Goal: Communication & Community: Ask a question

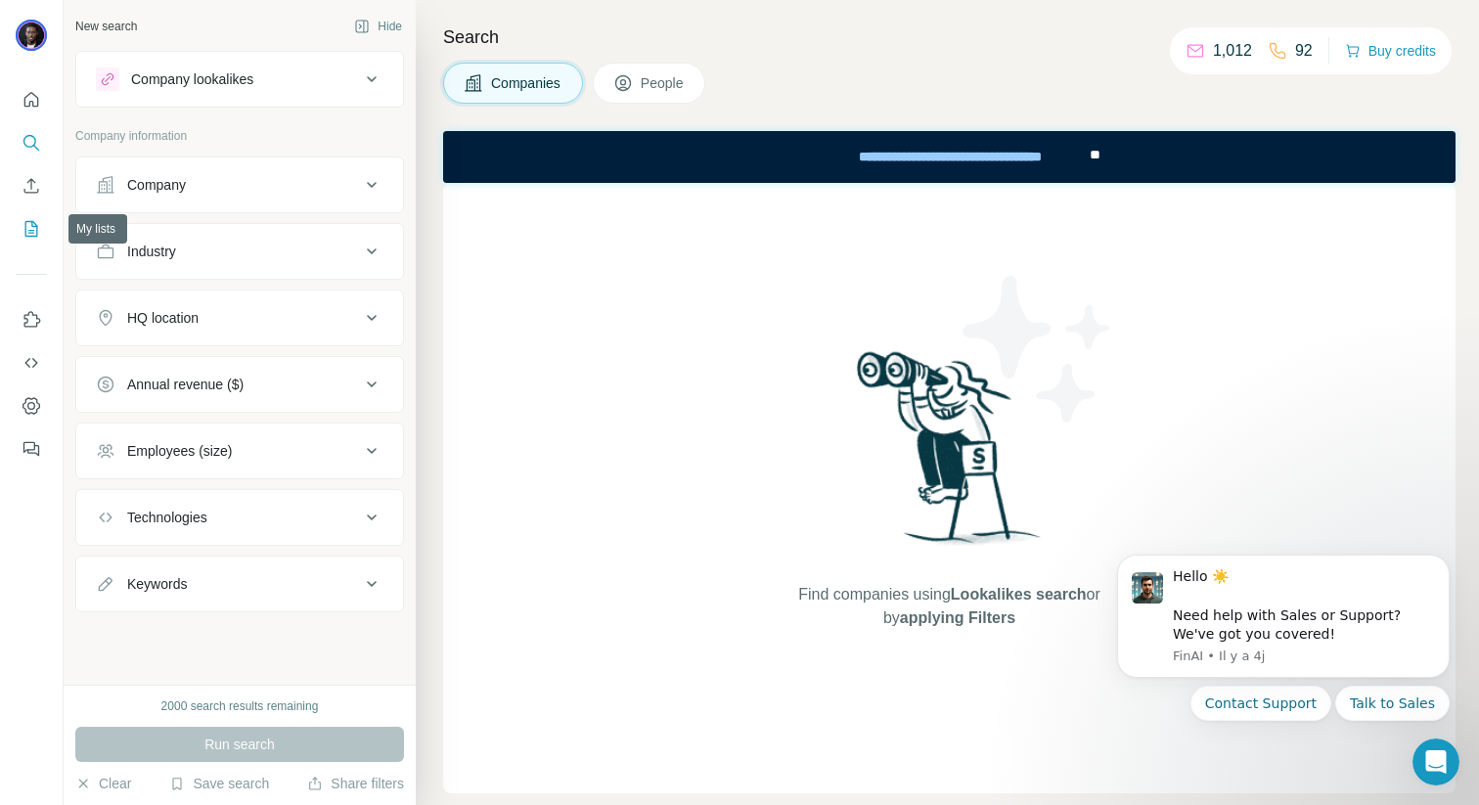
click at [34, 220] on icon "My lists" at bounding box center [32, 229] width 20 height 20
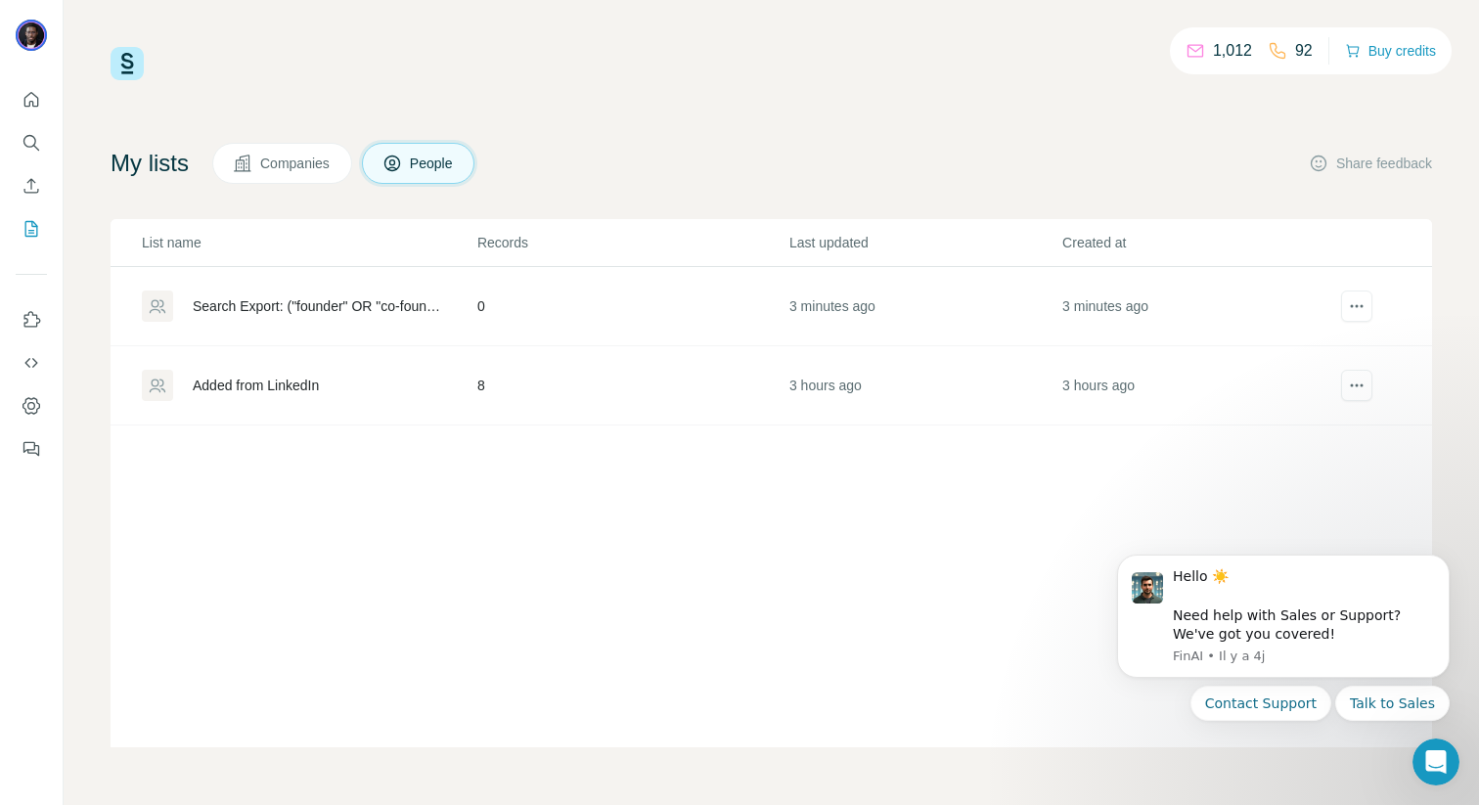
click at [312, 299] on div "Search Export: ("founder" OR "co-founder" OR "CEO" OR "head of marketing" OR "m…" at bounding box center [318, 306] width 251 height 20
click at [1370, 314] on button "actions" at bounding box center [1356, 305] width 31 height 31
click at [308, 331] on td "Search Export: ("founder" OR "co-founder" OR "CEO" OR "head of marketing" OR "m…" at bounding box center [293, 306] width 366 height 79
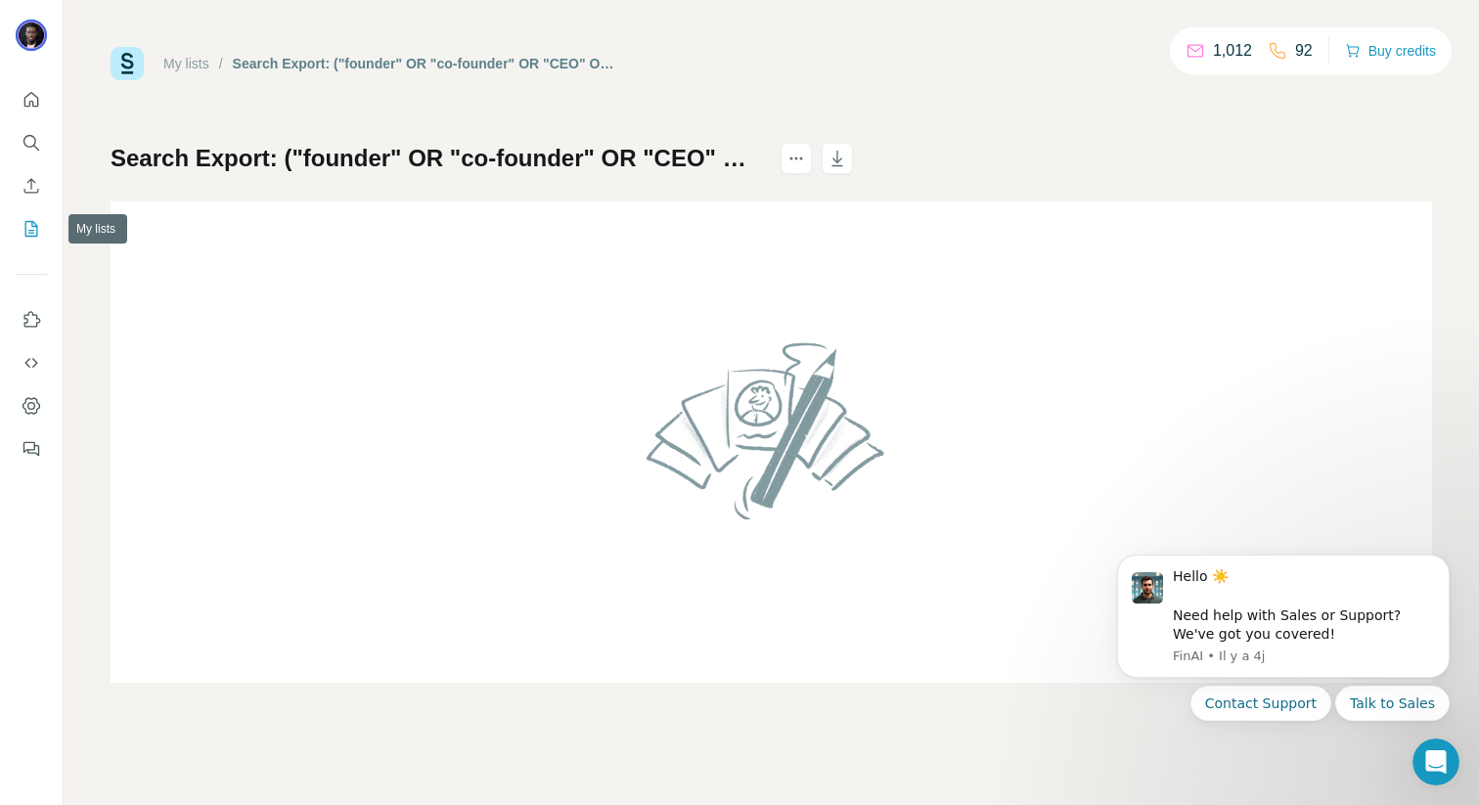
click at [30, 225] on icon "My lists" at bounding box center [32, 229] width 20 height 20
click at [1299, 711] on button "Contact Support" at bounding box center [1260, 702] width 141 height 35
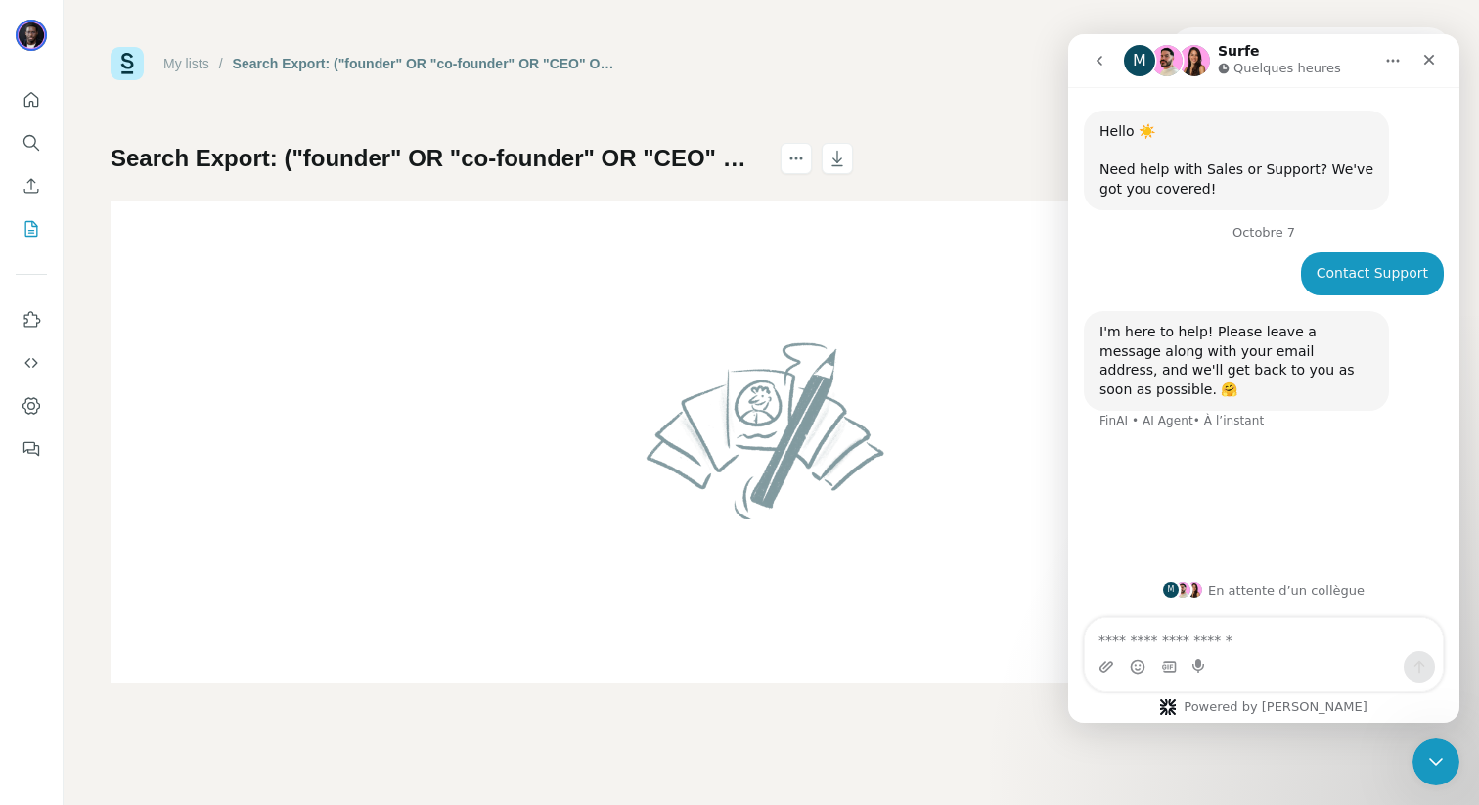
click at [1233, 622] on textarea "Envoyer un message..." at bounding box center [1263, 634] width 358 height 33
type textarea "*"
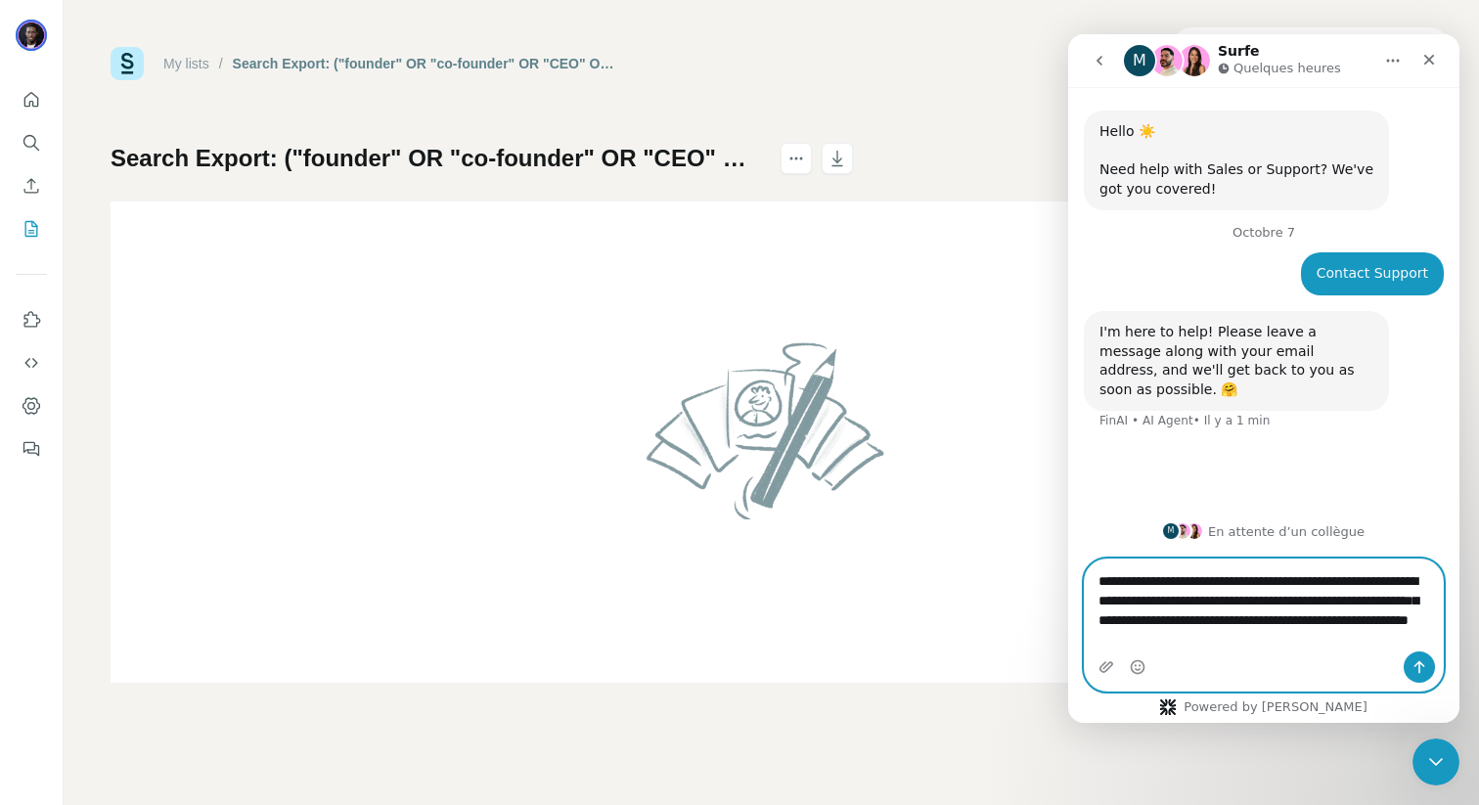
type textarea "**********"
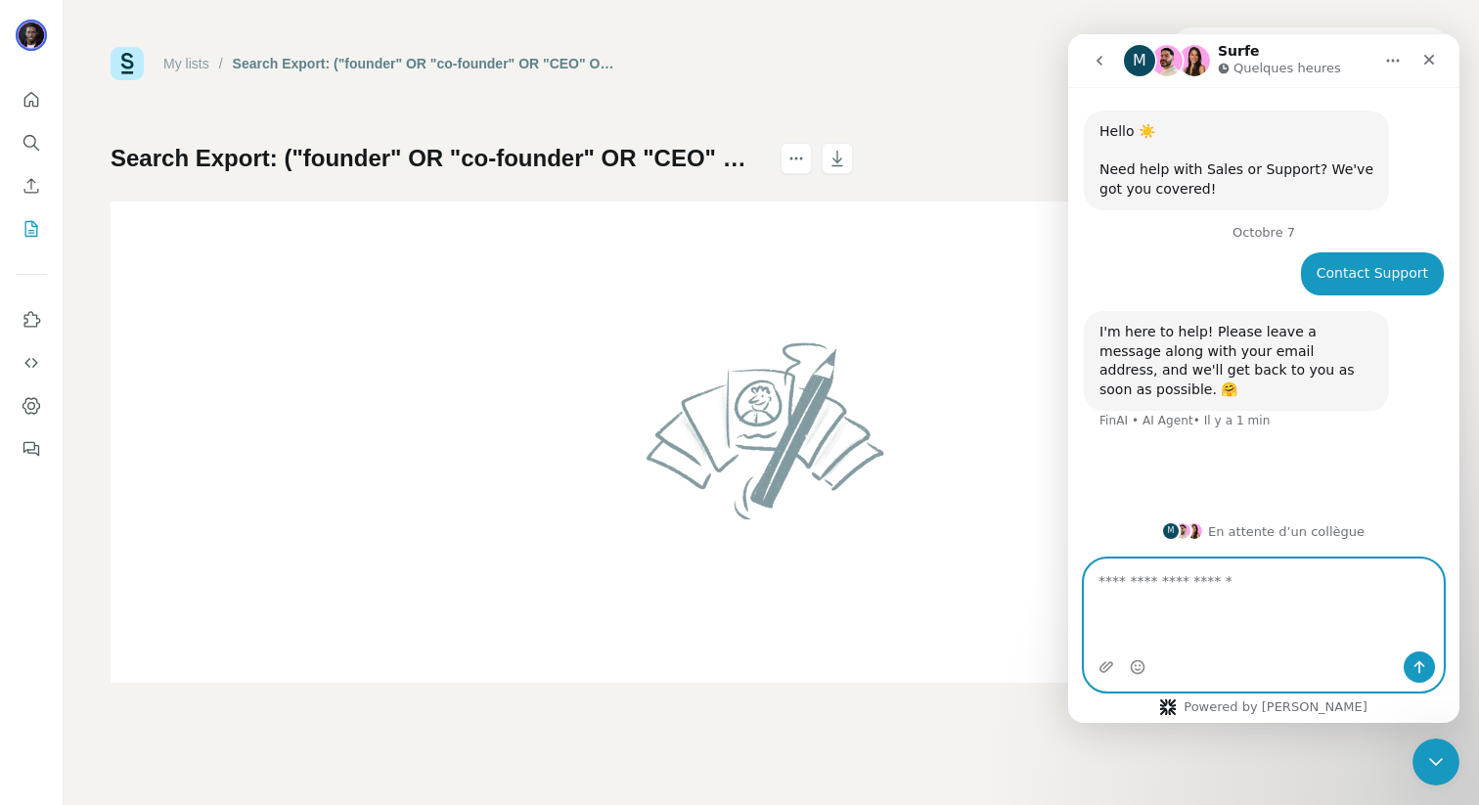
scroll to position [4, 0]
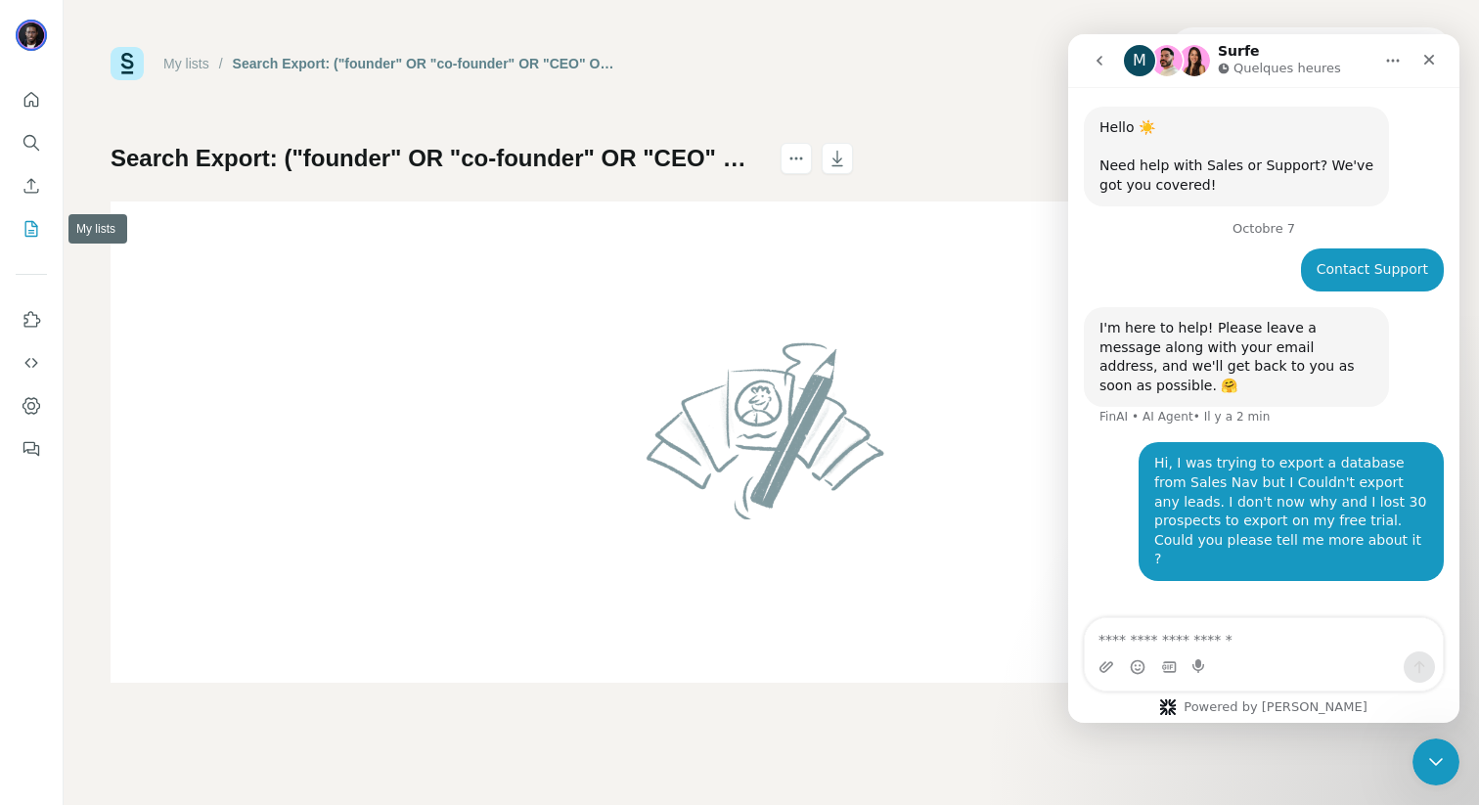
click at [28, 222] on icon "My lists" at bounding box center [31, 229] width 13 height 16
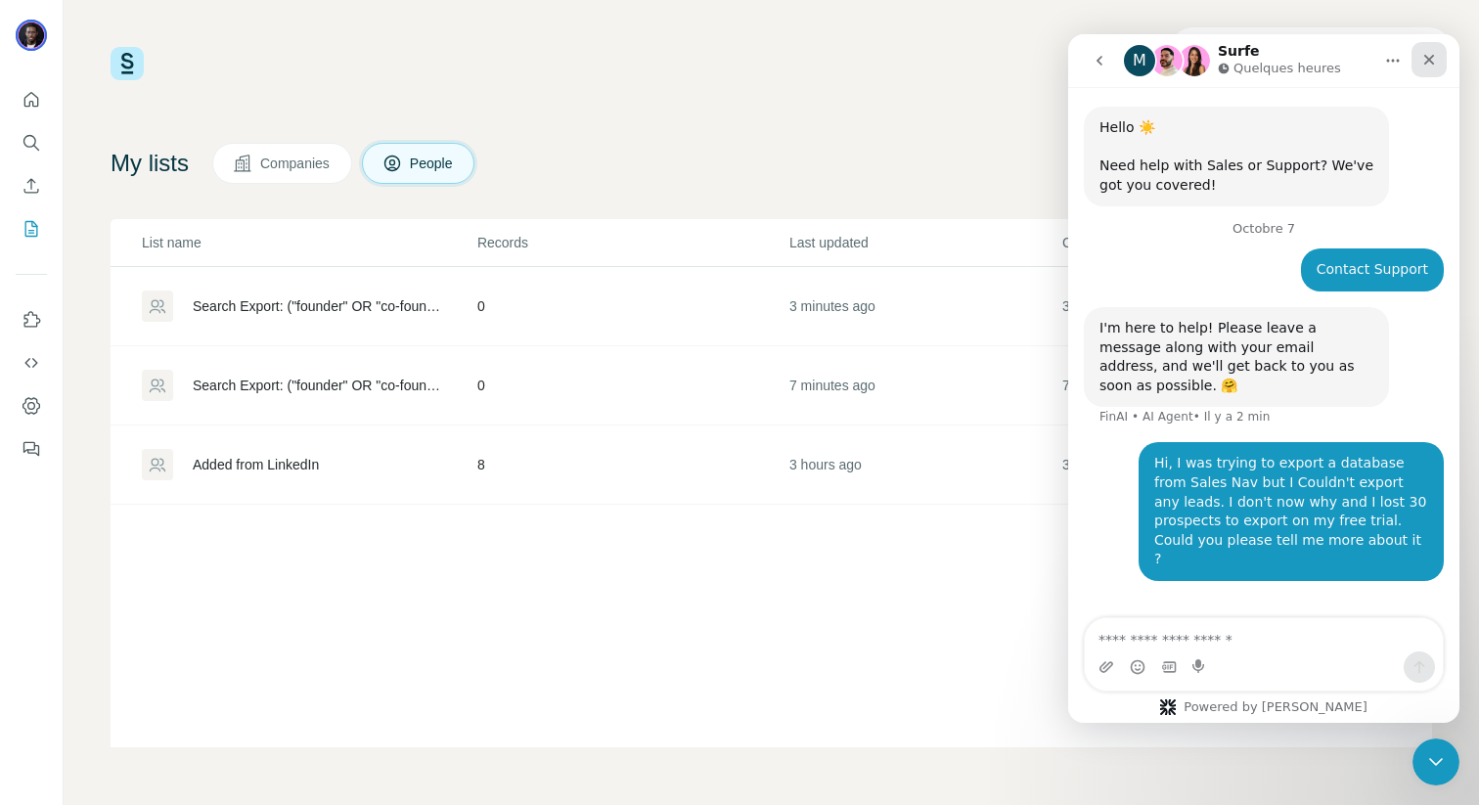
click at [1431, 64] on icon "Fermer" at bounding box center [1429, 60] width 16 height 16
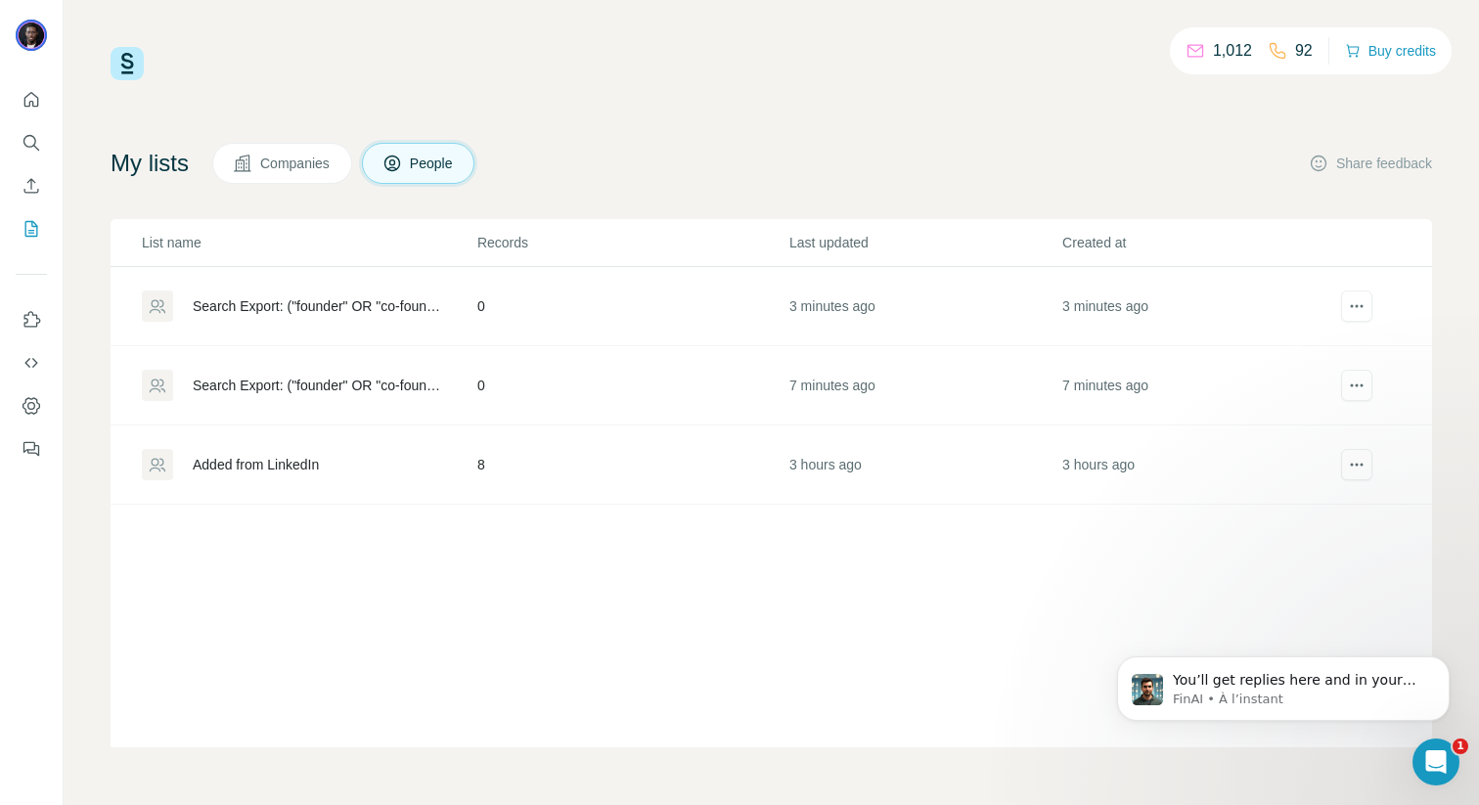
scroll to position [130, 0]
click at [1213, 51] on p "1,012" at bounding box center [1232, 50] width 39 height 23
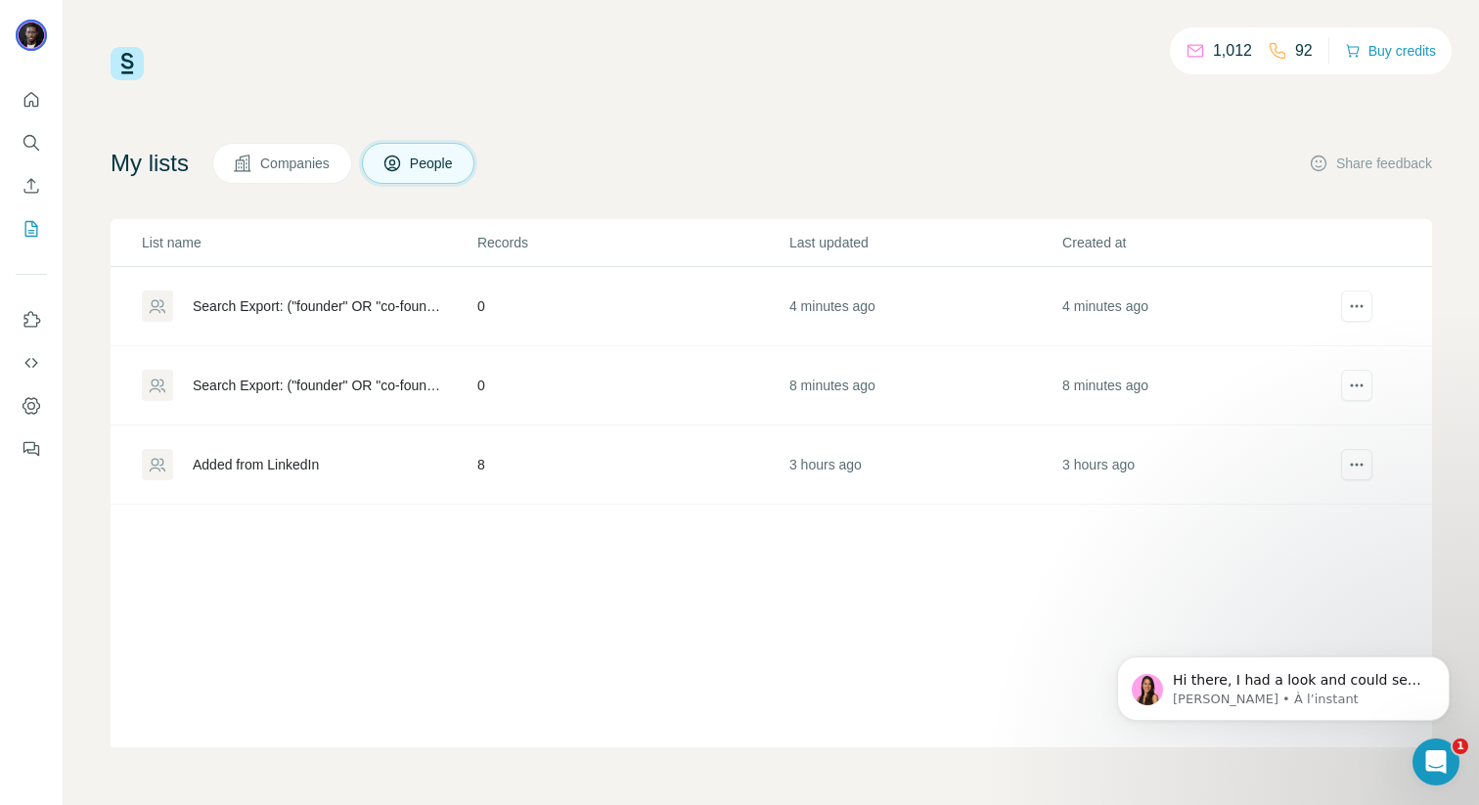
scroll to position [293, 0]
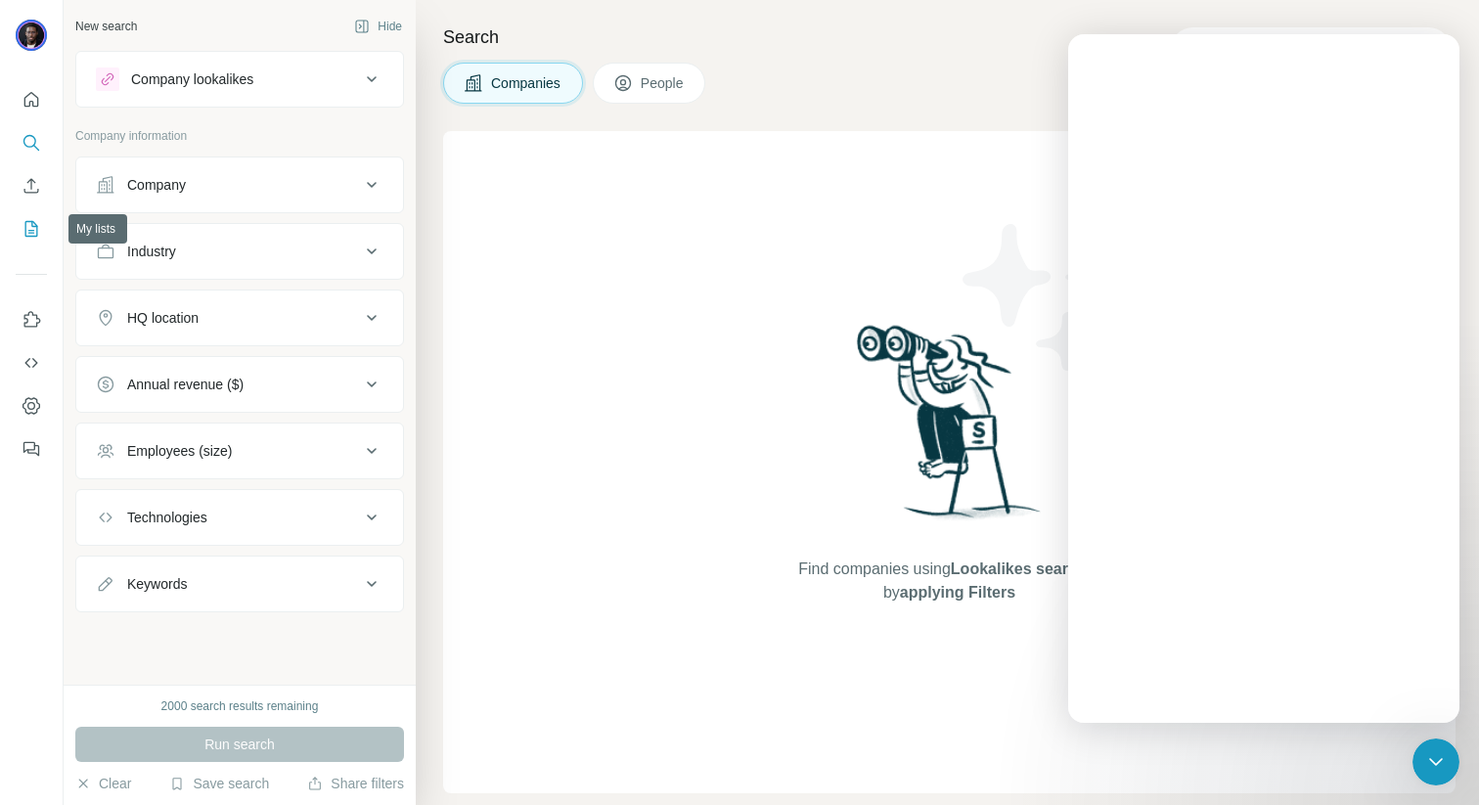
click at [32, 243] on button "My lists" at bounding box center [31, 228] width 31 height 35
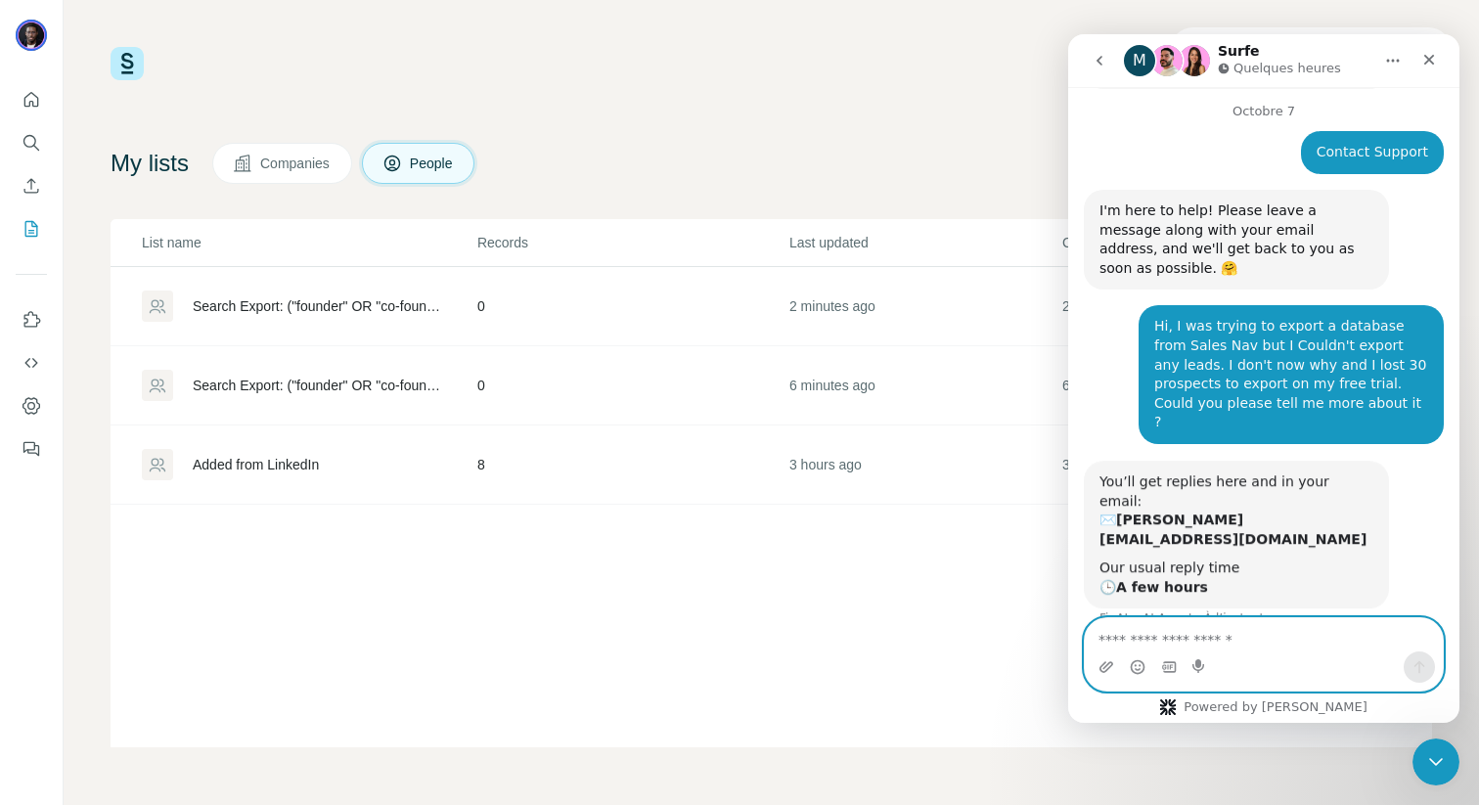
scroll to position [130, 0]
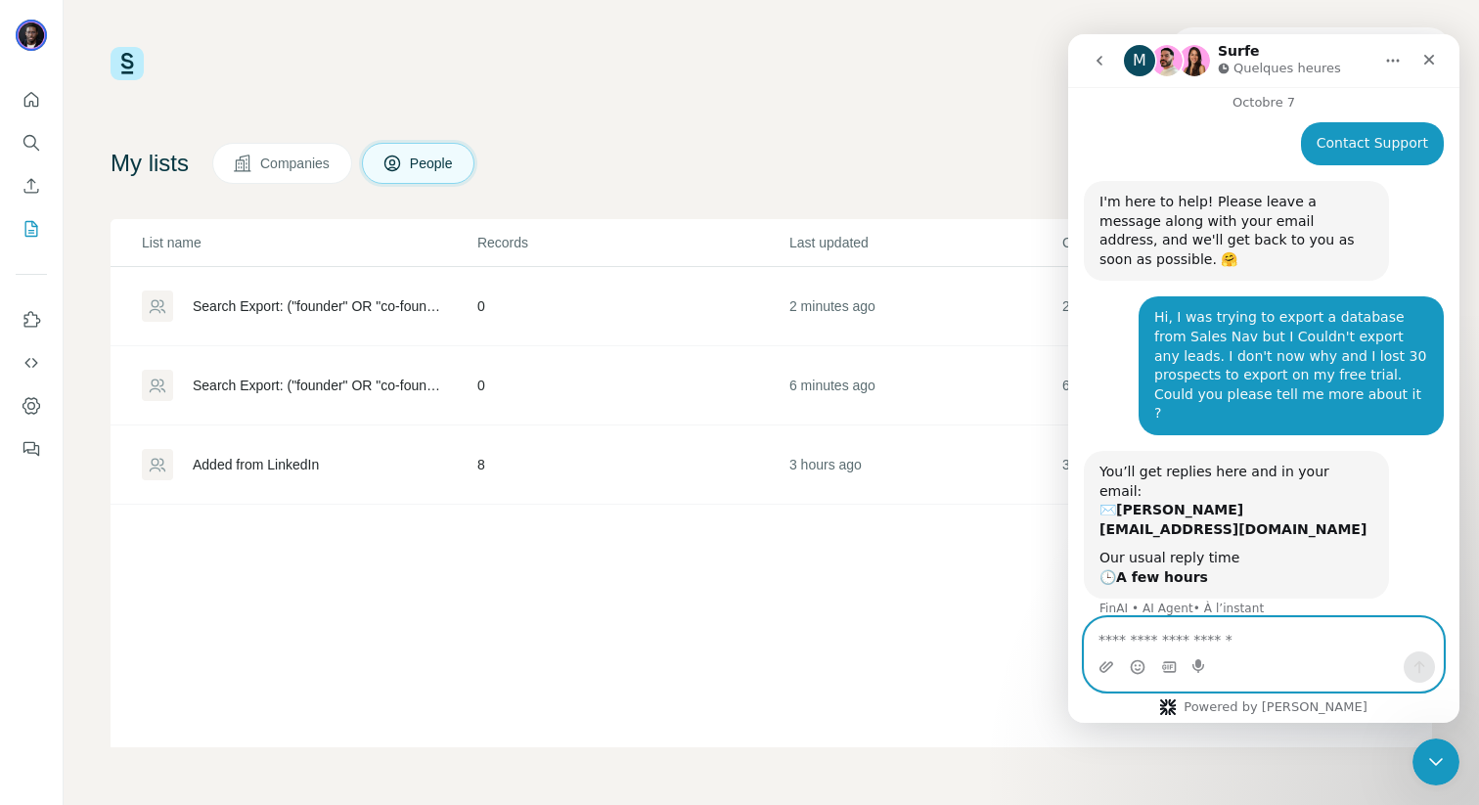
click at [1214, 639] on textarea "Envoyer un message..." at bounding box center [1263, 634] width 358 height 33
type textarea "**"
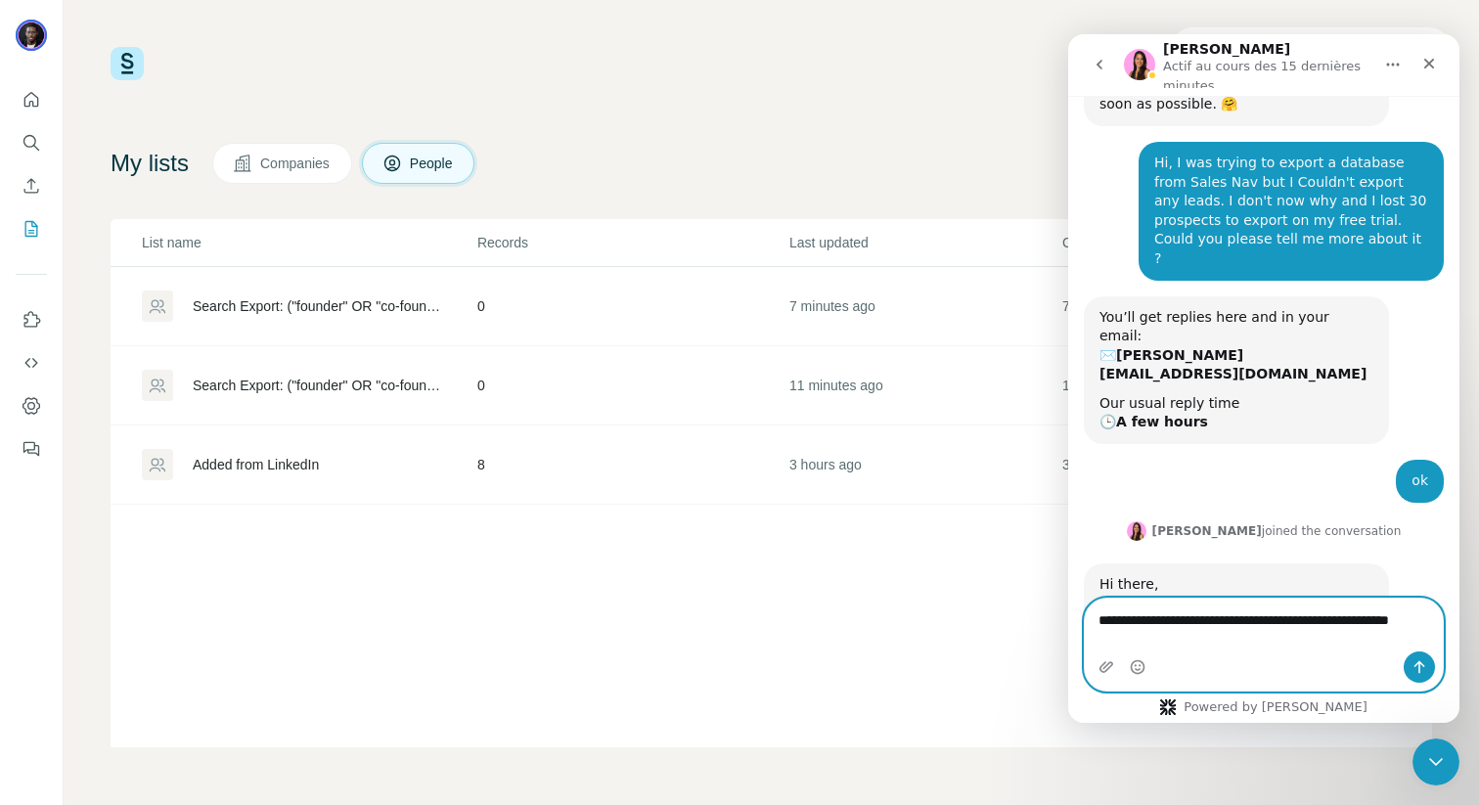
scroll to position [313, 0]
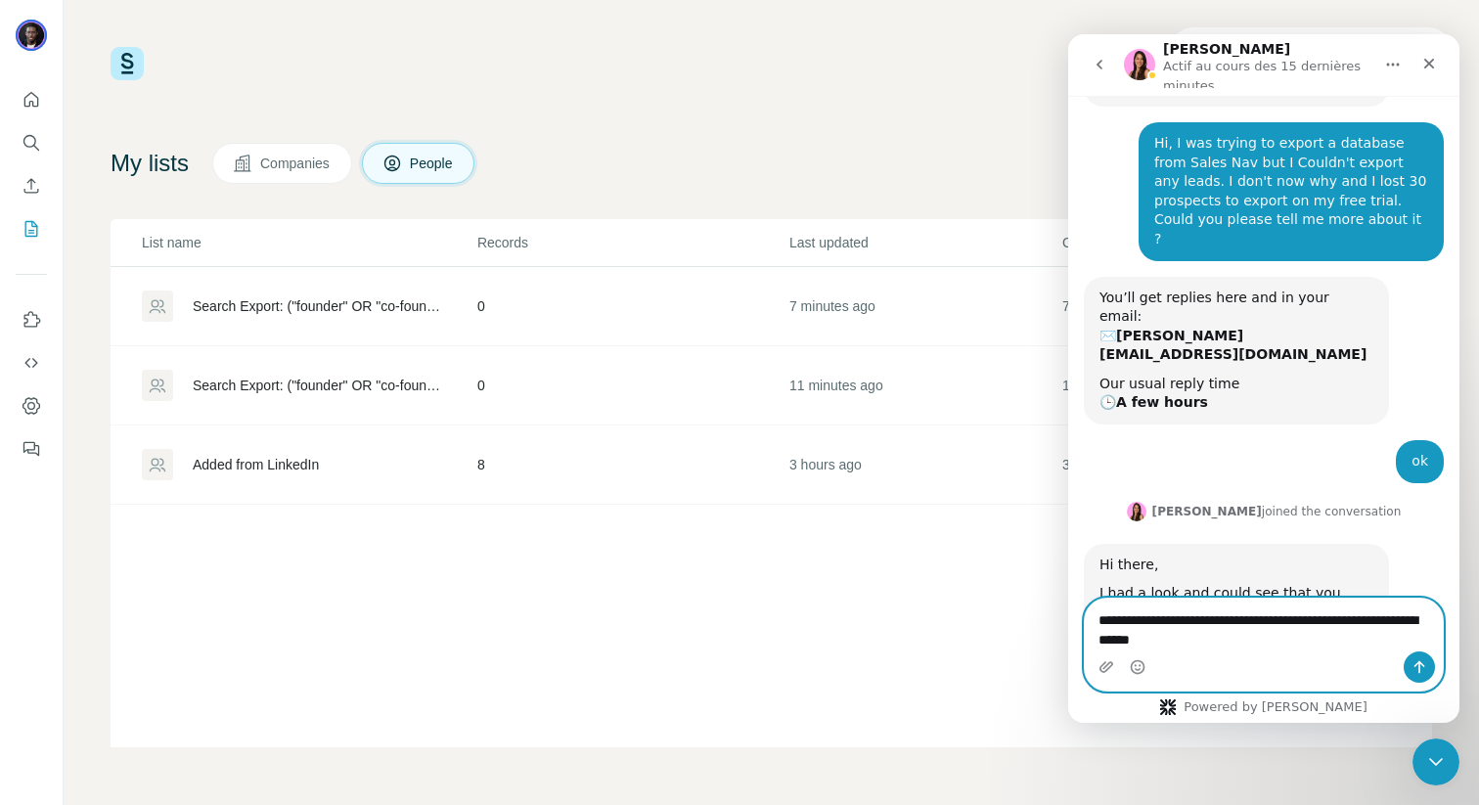
type textarea "**********"
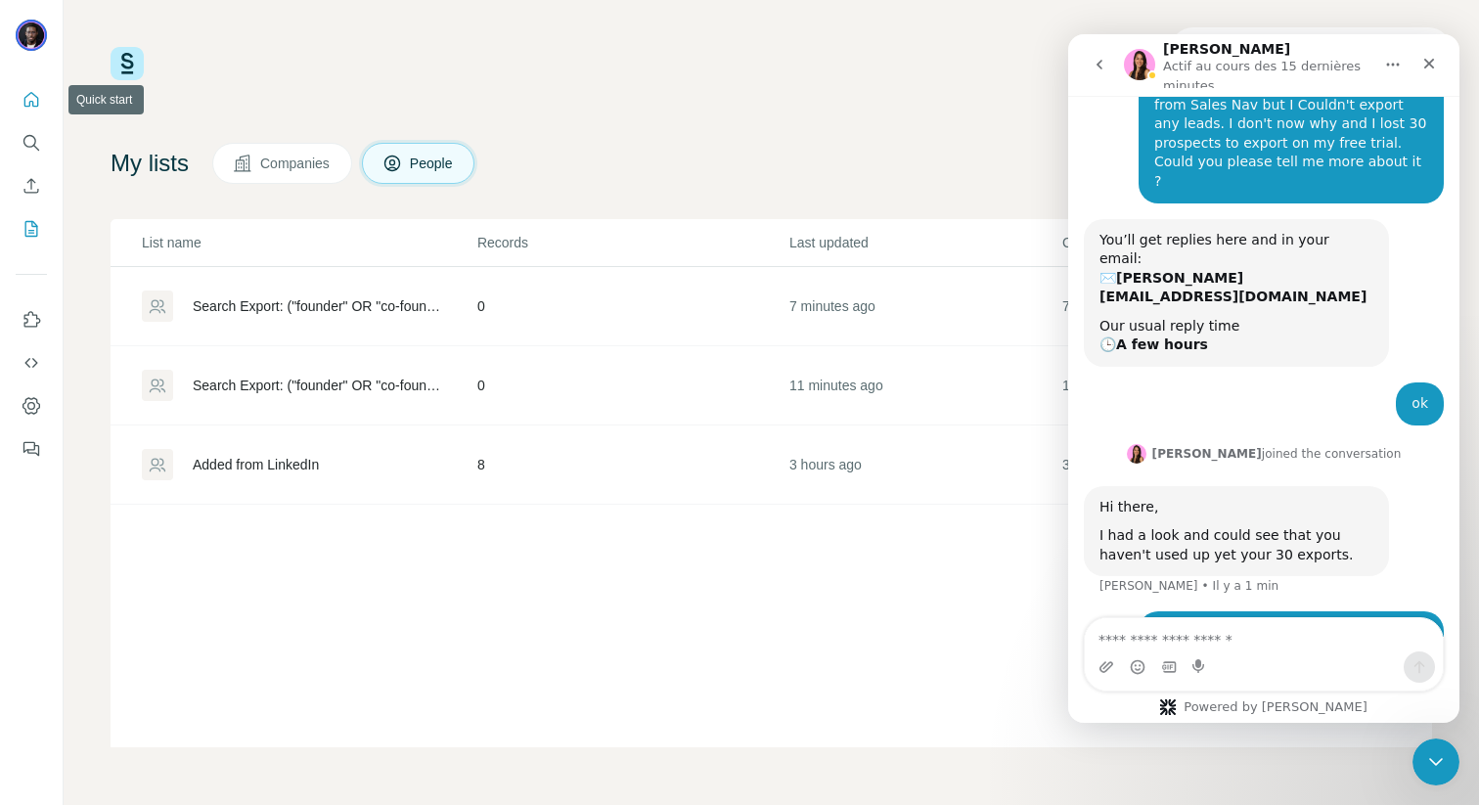
click at [20, 108] on button "Quick start" at bounding box center [31, 99] width 31 height 35
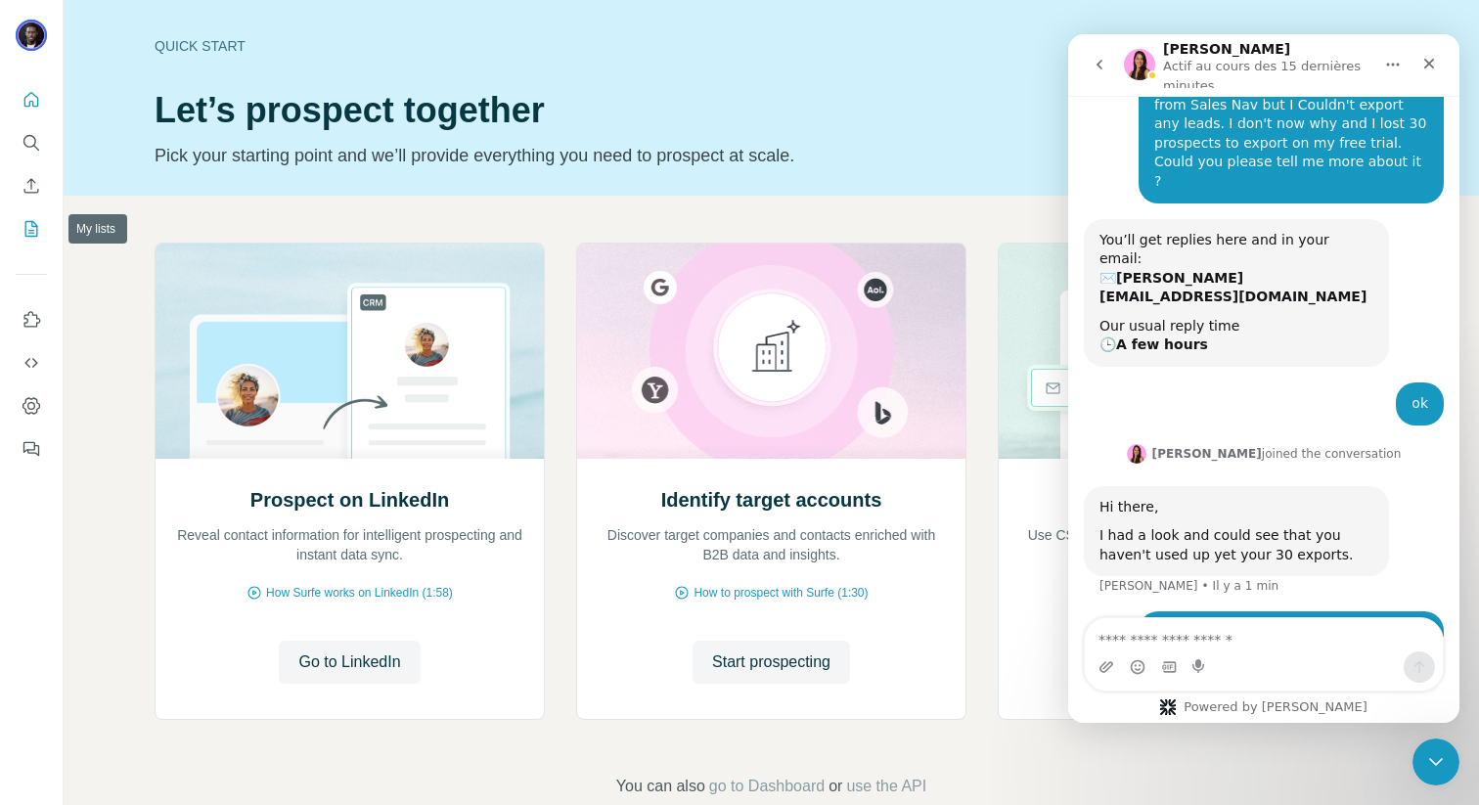
click at [27, 228] on icon "My lists" at bounding box center [32, 229] width 20 height 20
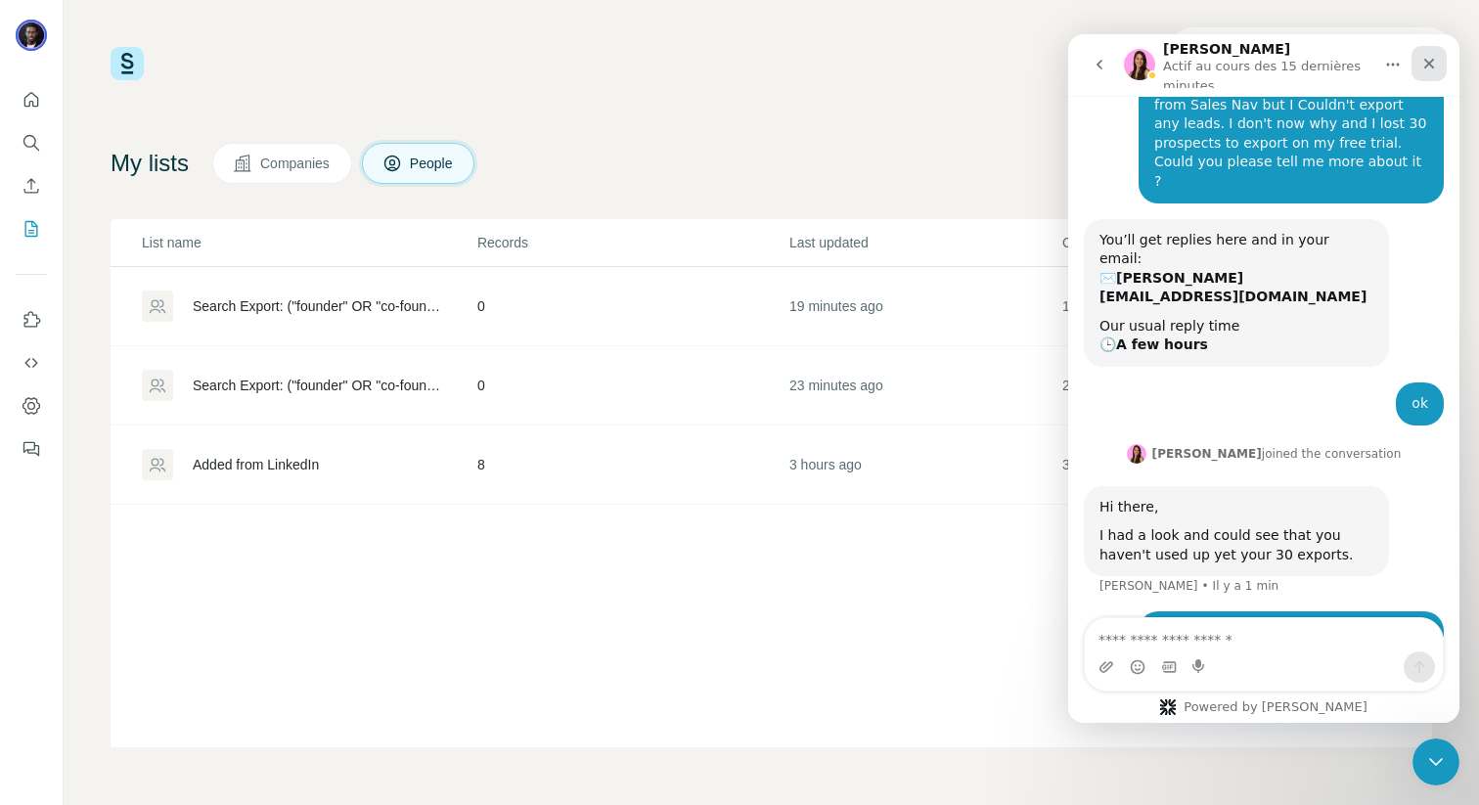
click at [1435, 66] on icon "Fermer" at bounding box center [1429, 64] width 16 height 16
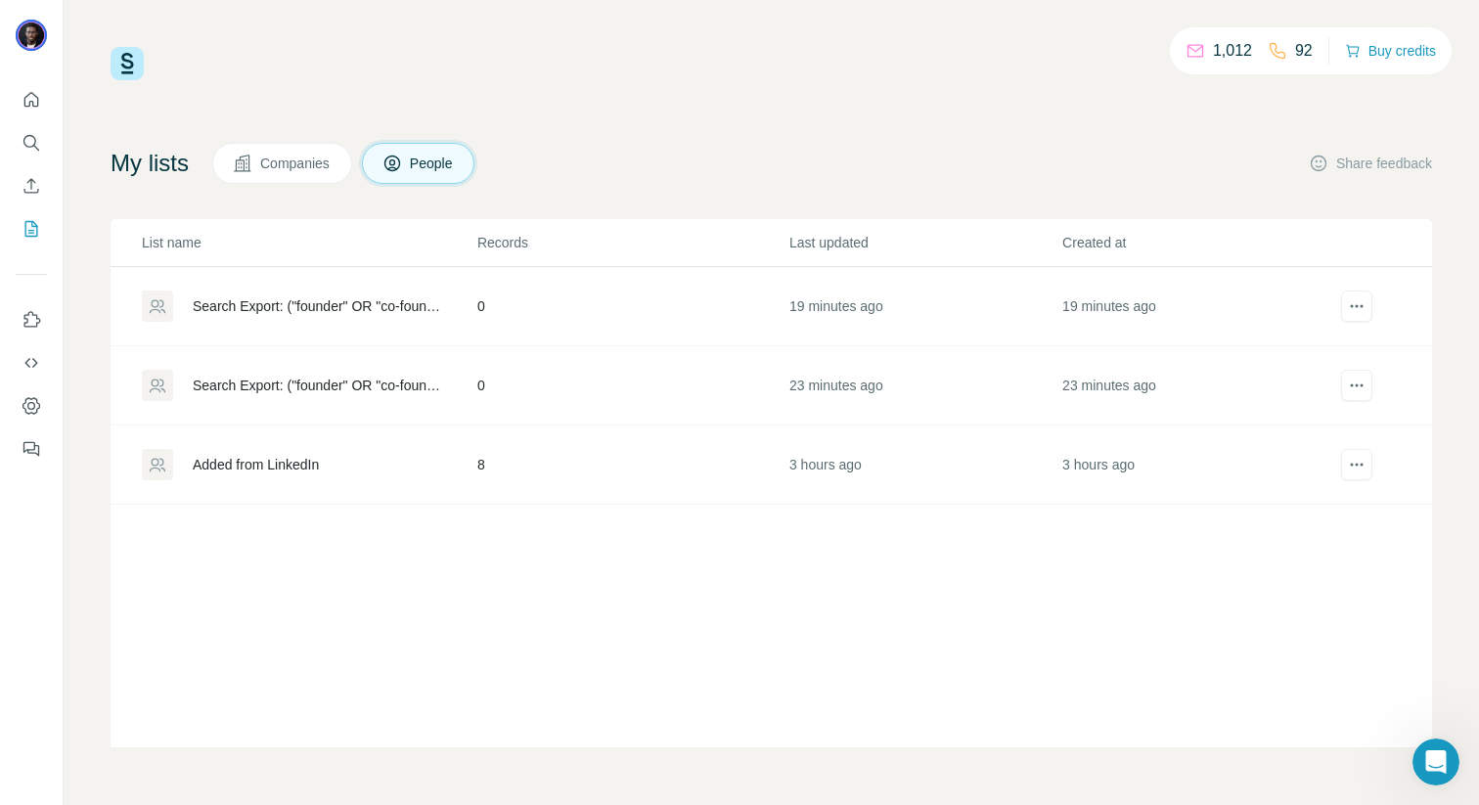
scroll to position [371, 0]
click at [1430, 744] on icon "Ouvrir le Messenger Intercom" at bounding box center [1433, 759] width 32 height 32
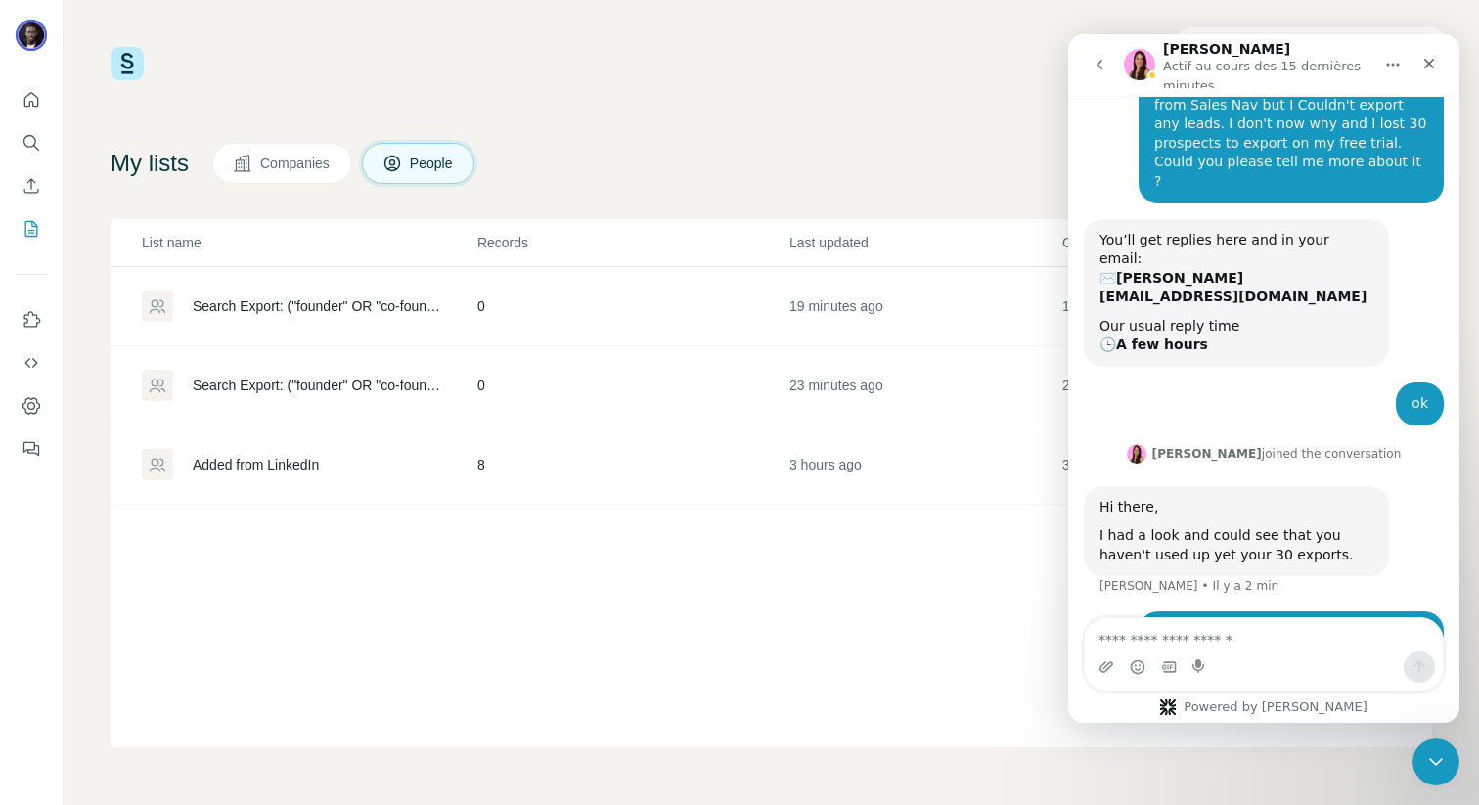
click at [894, 172] on div "My lists Companies People Share feedback" at bounding box center [770, 163] width 1321 height 41
click at [1418, 60] on div "Fermer" at bounding box center [1428, 63] width 35 height 35
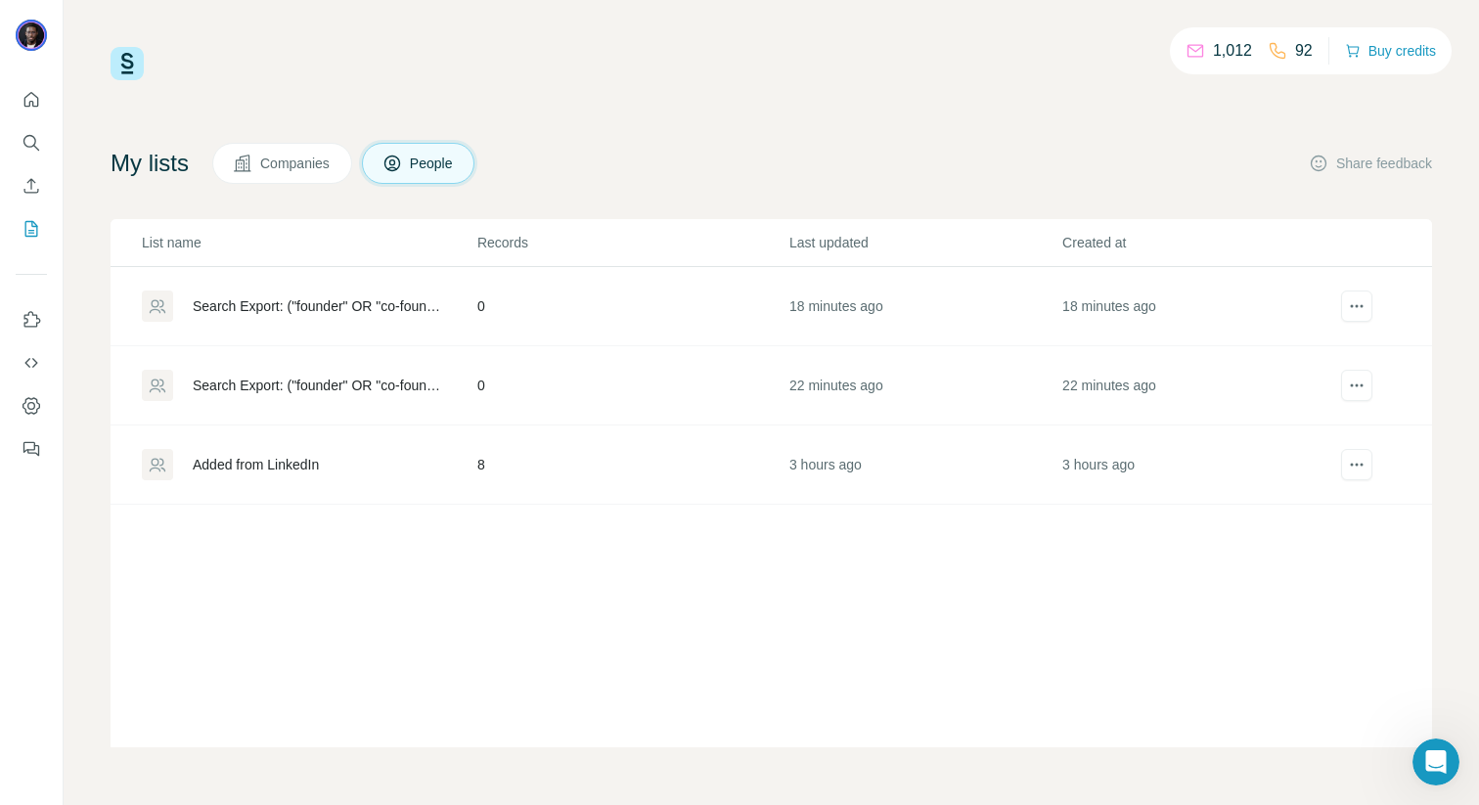
click at [266, 174] on button "Companies" at bounding box center [282, 163] width 140 height 41
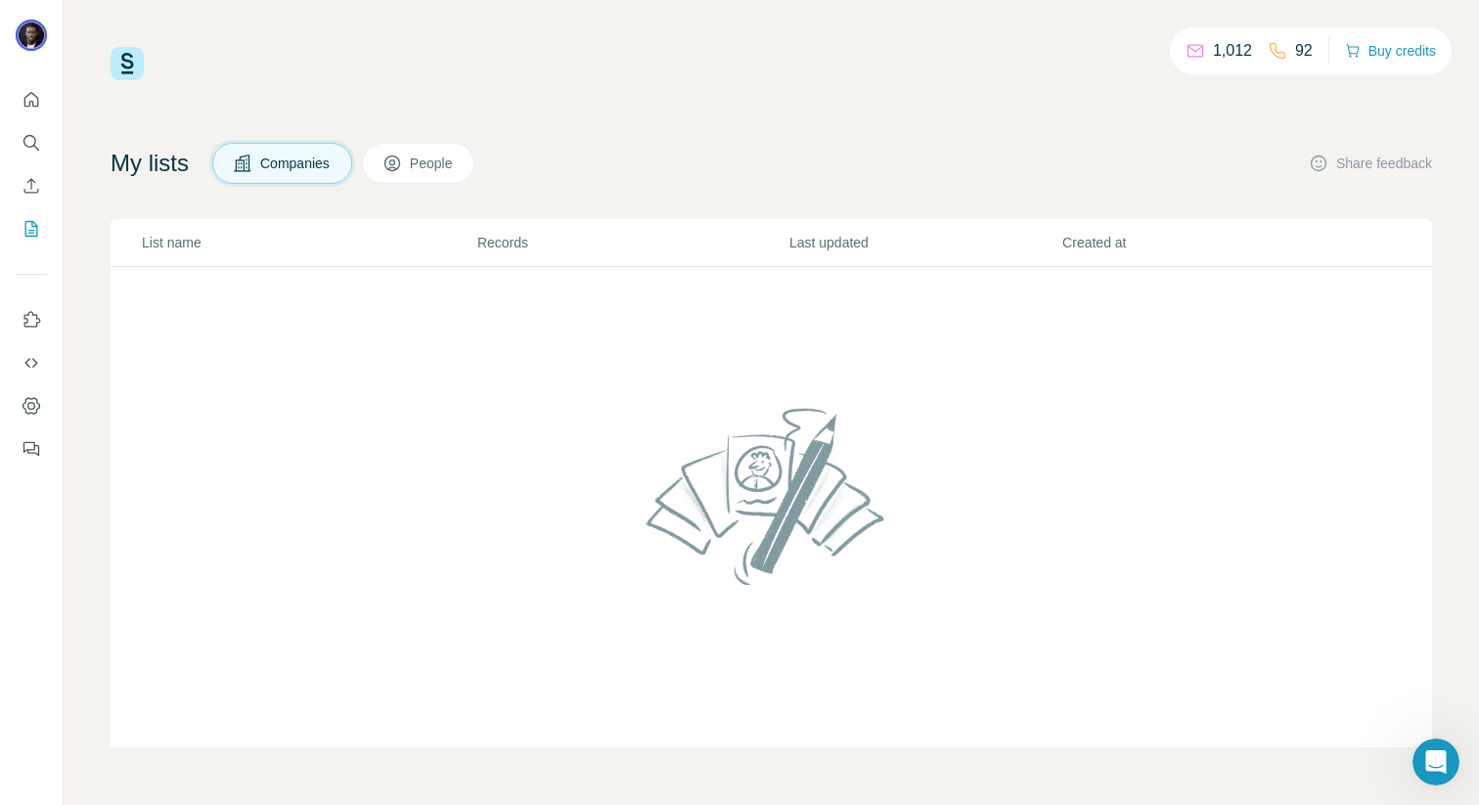
click at [415, 154] on button "People" at bounding box center [418, 163] width 113 height 41
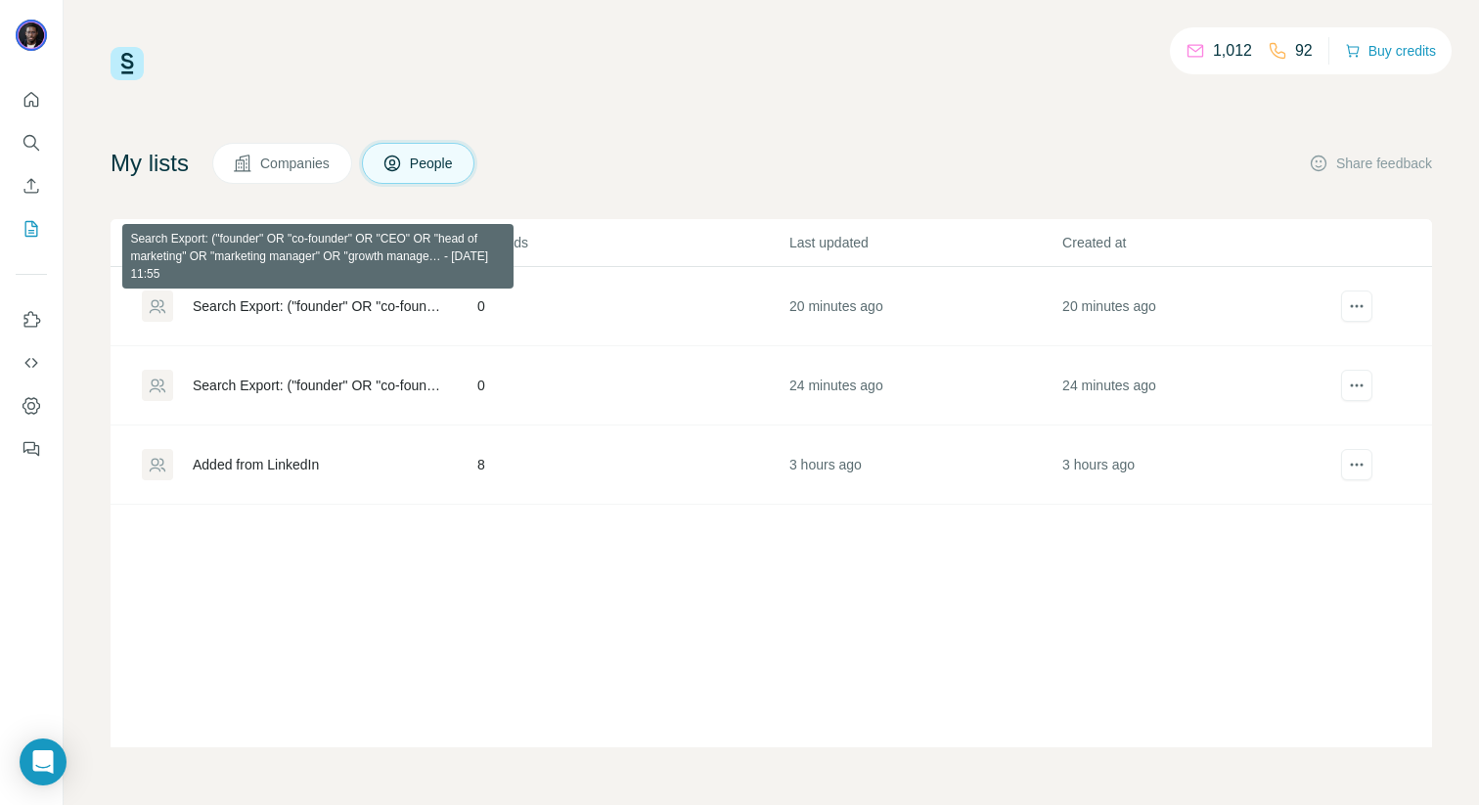
click at [243, 296] on div "Search Export: ("founder" OR "co-founder" OR "CEO" OR "head of marketing" OR "m…" at bounding box center [318, 306] width 251 height 20
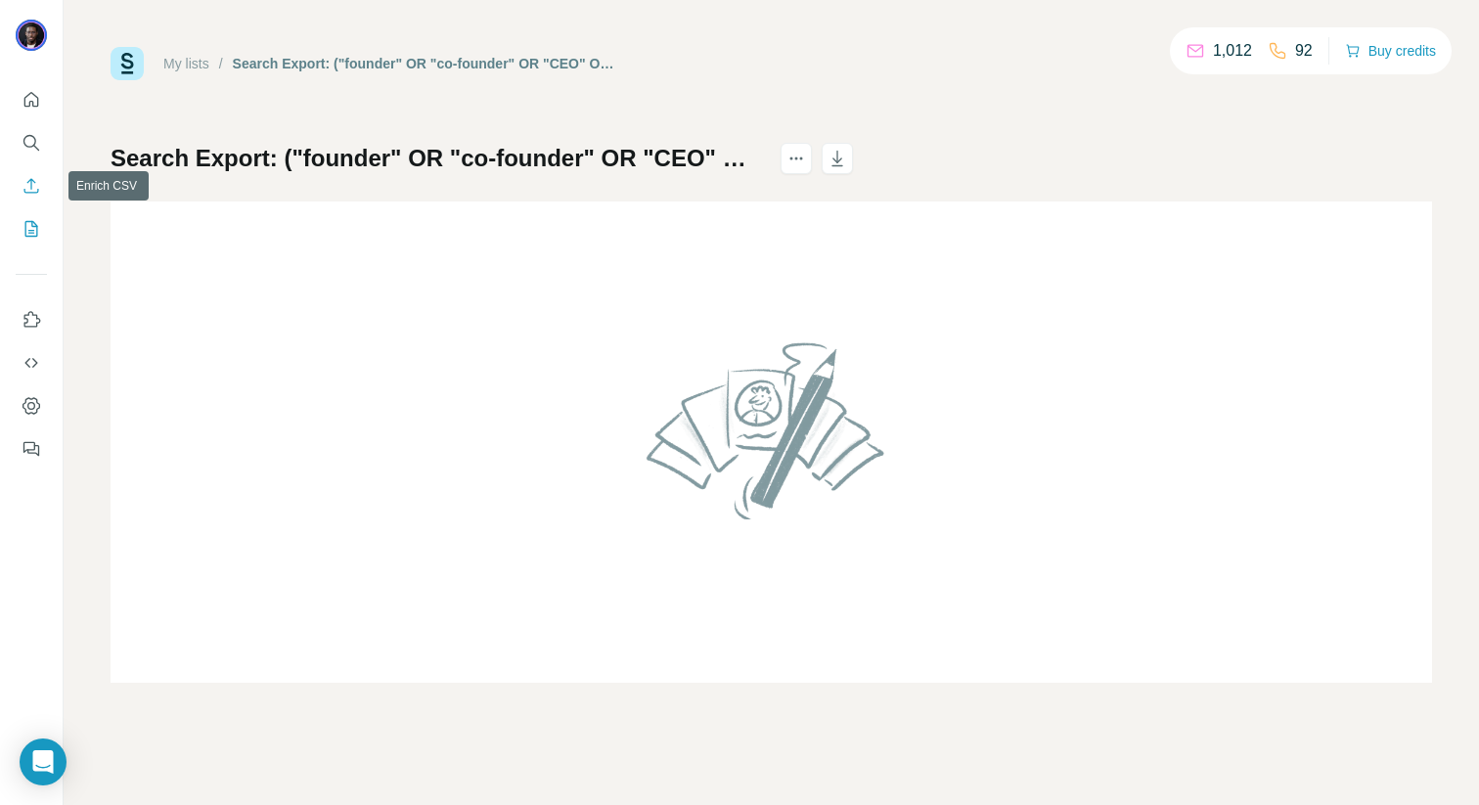
click at [30, 184] on icon "Enrich CSV" at bounding box center [32, 186] width 20 height 20
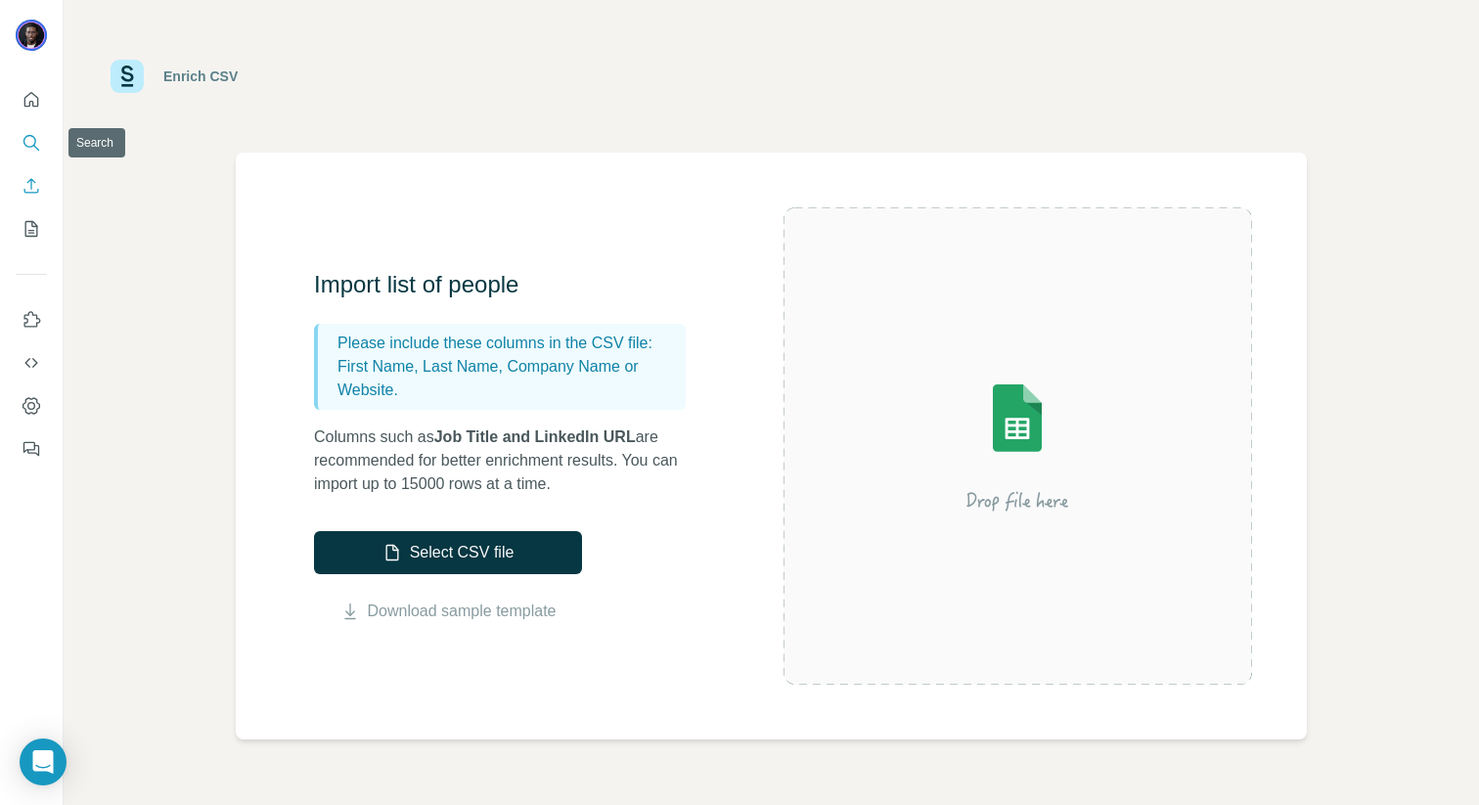
click at [30, 150] on icon "Search" at bounding box center [32, 143] width 20 height 20
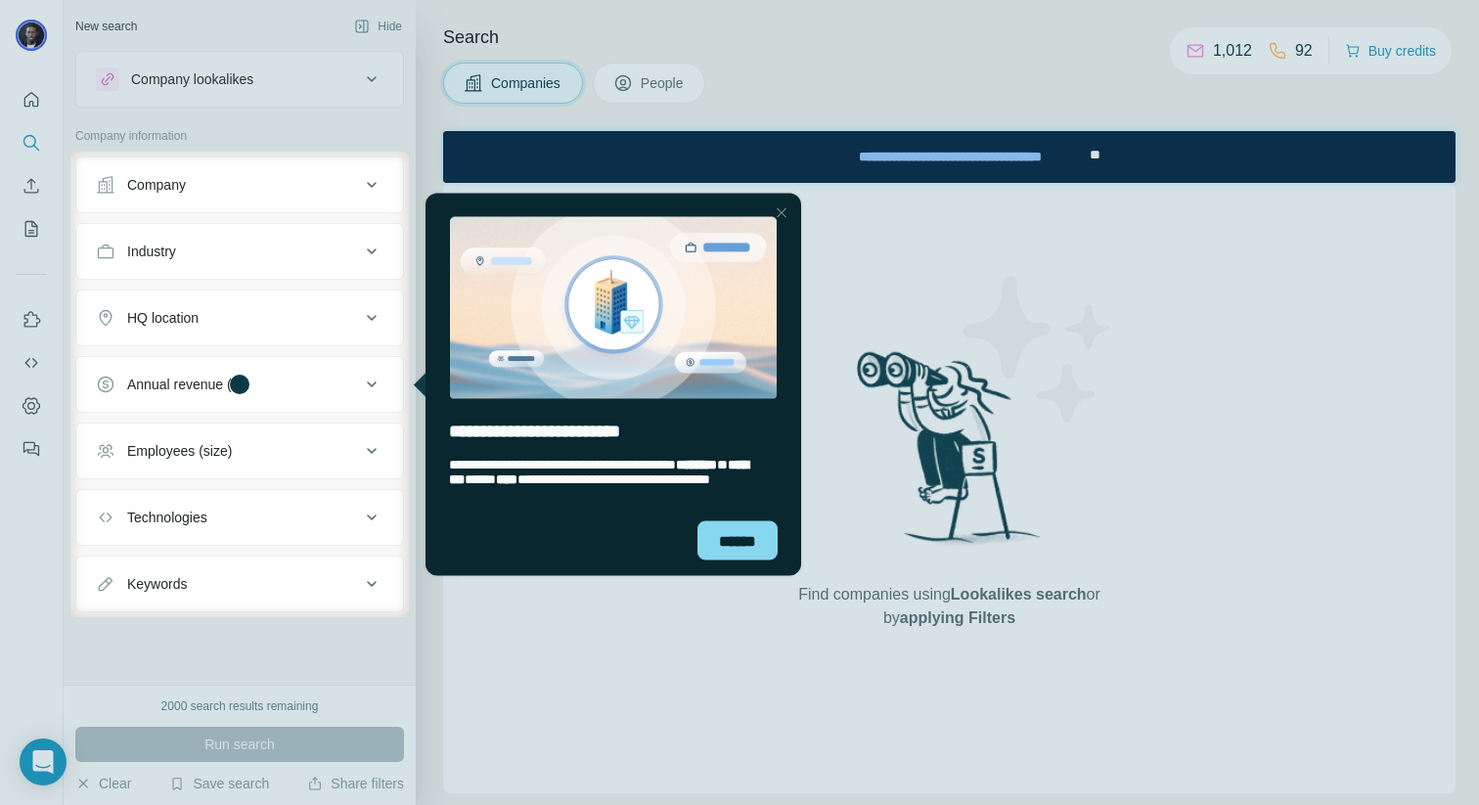
click at [781, 215] on div "Close Step" at bounding box center [781, 211] width 23 height 23
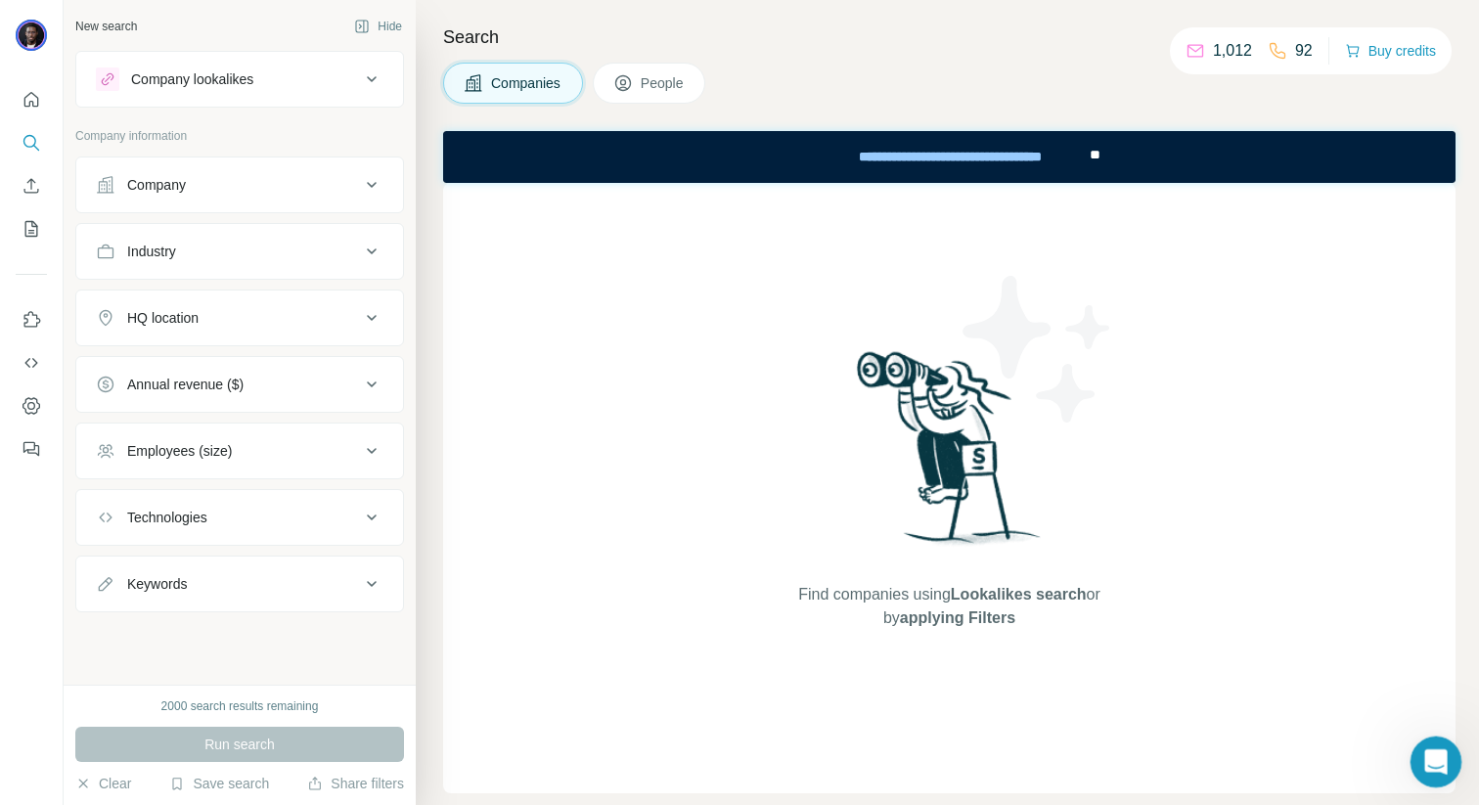
click at [1415, 756] on div "Ouvrir le Messenger Intercom" at bounding box center [1432, 759] width 65 height 65
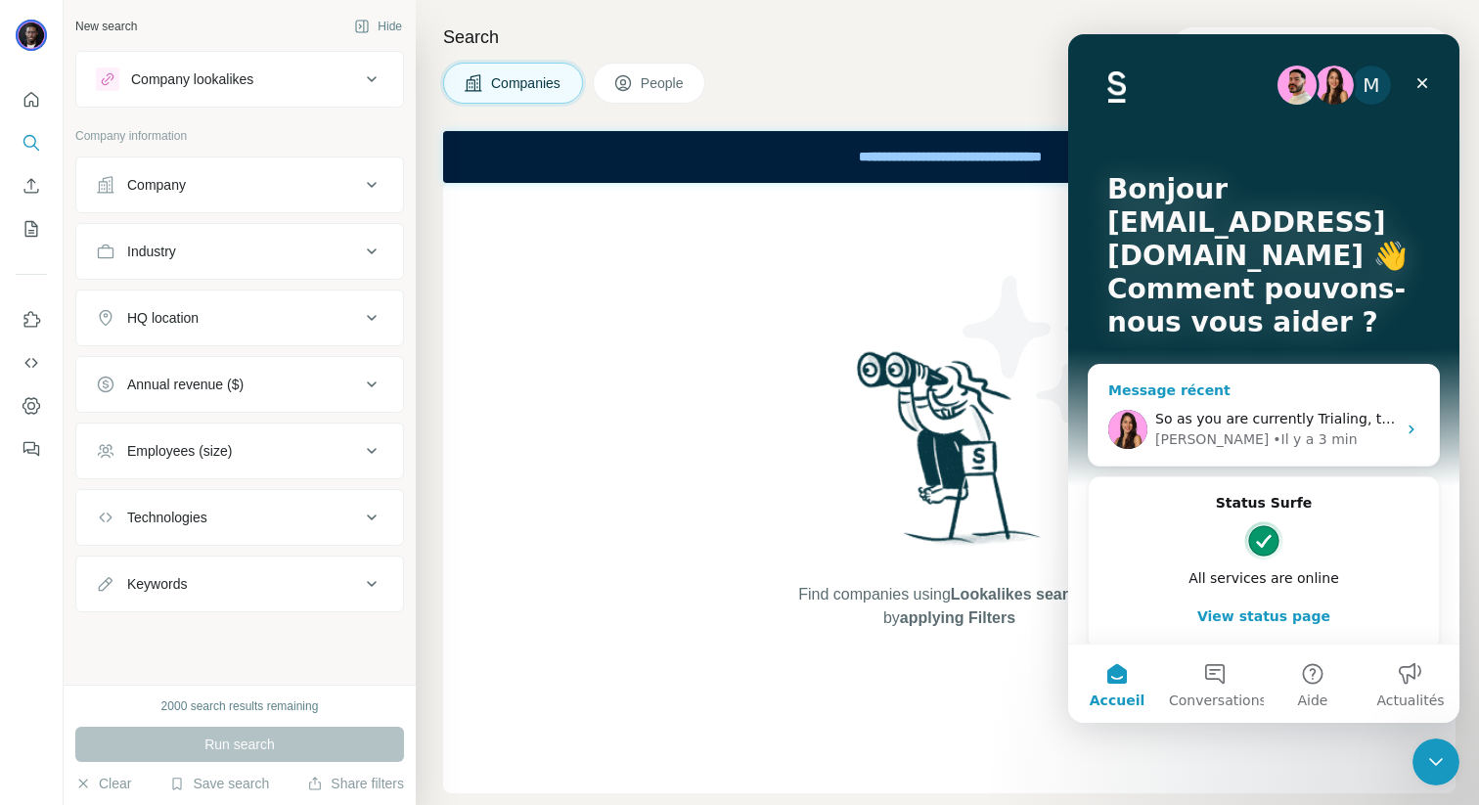
click at [1247, 420] on span "So as you are currently Trialing, there is a limit if 30 exports for the whole …" at bounding box center [1449, 419] width 589 height 16
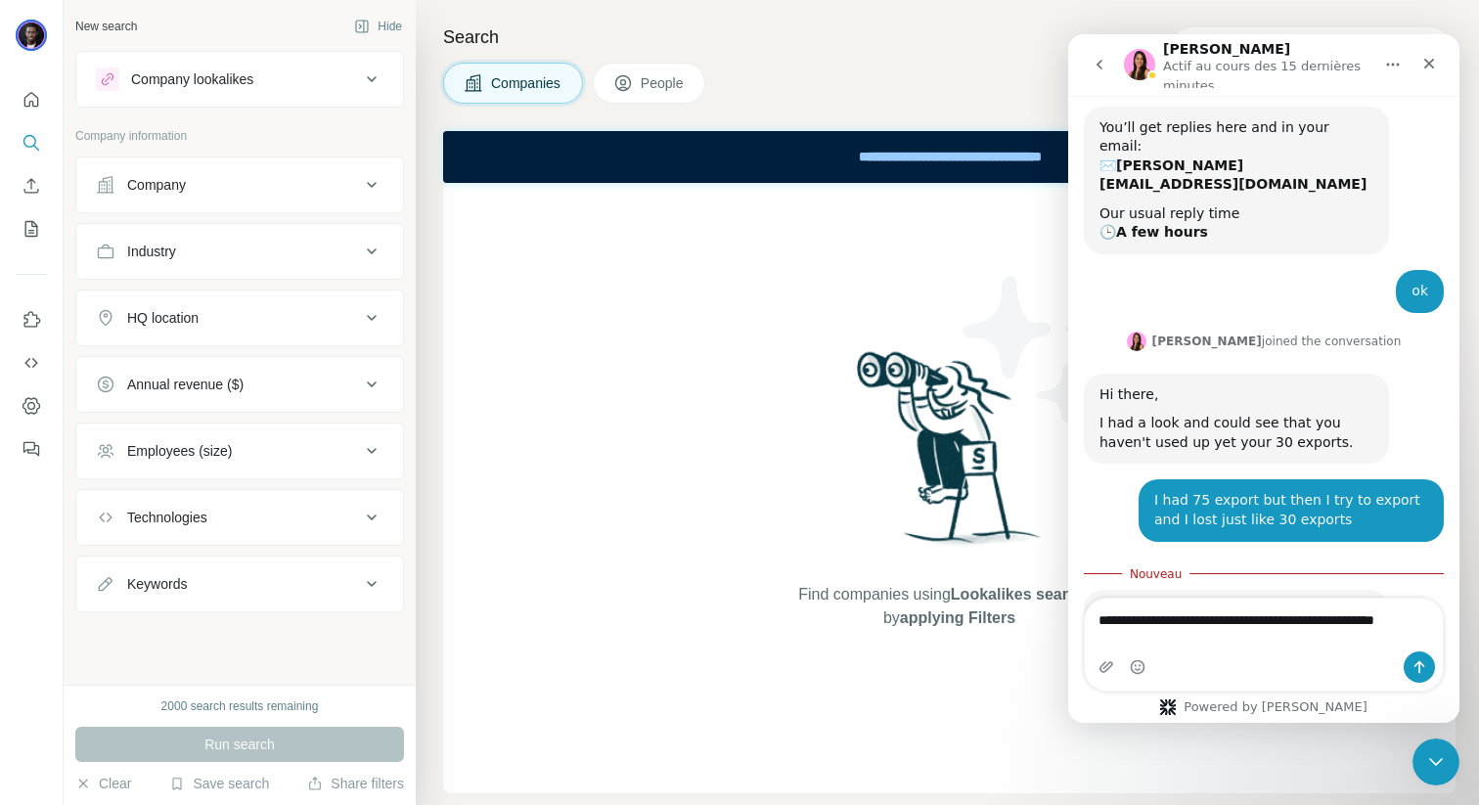
scroll to position [500, 0]
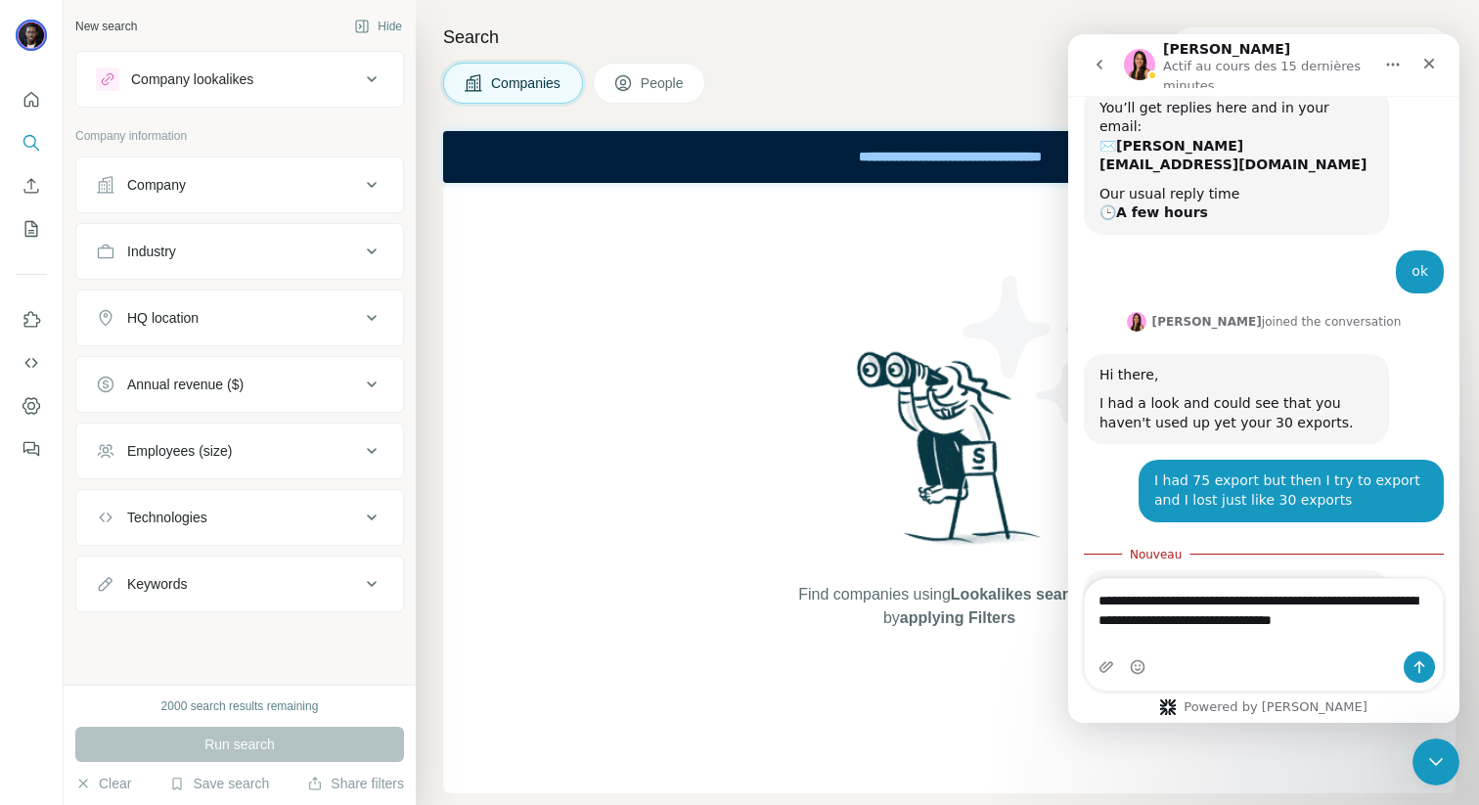
type textarea "**********"
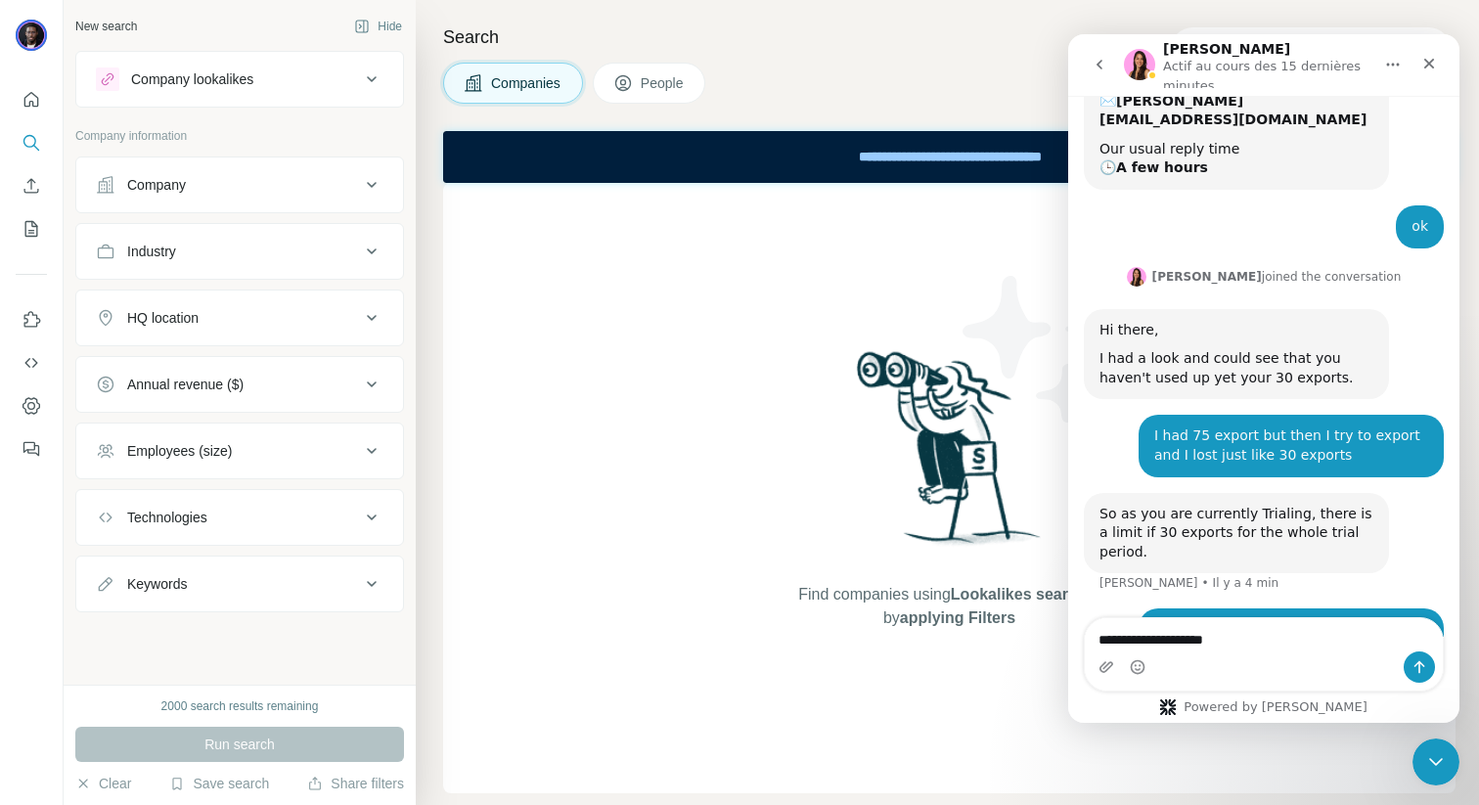
type textarea "**********"
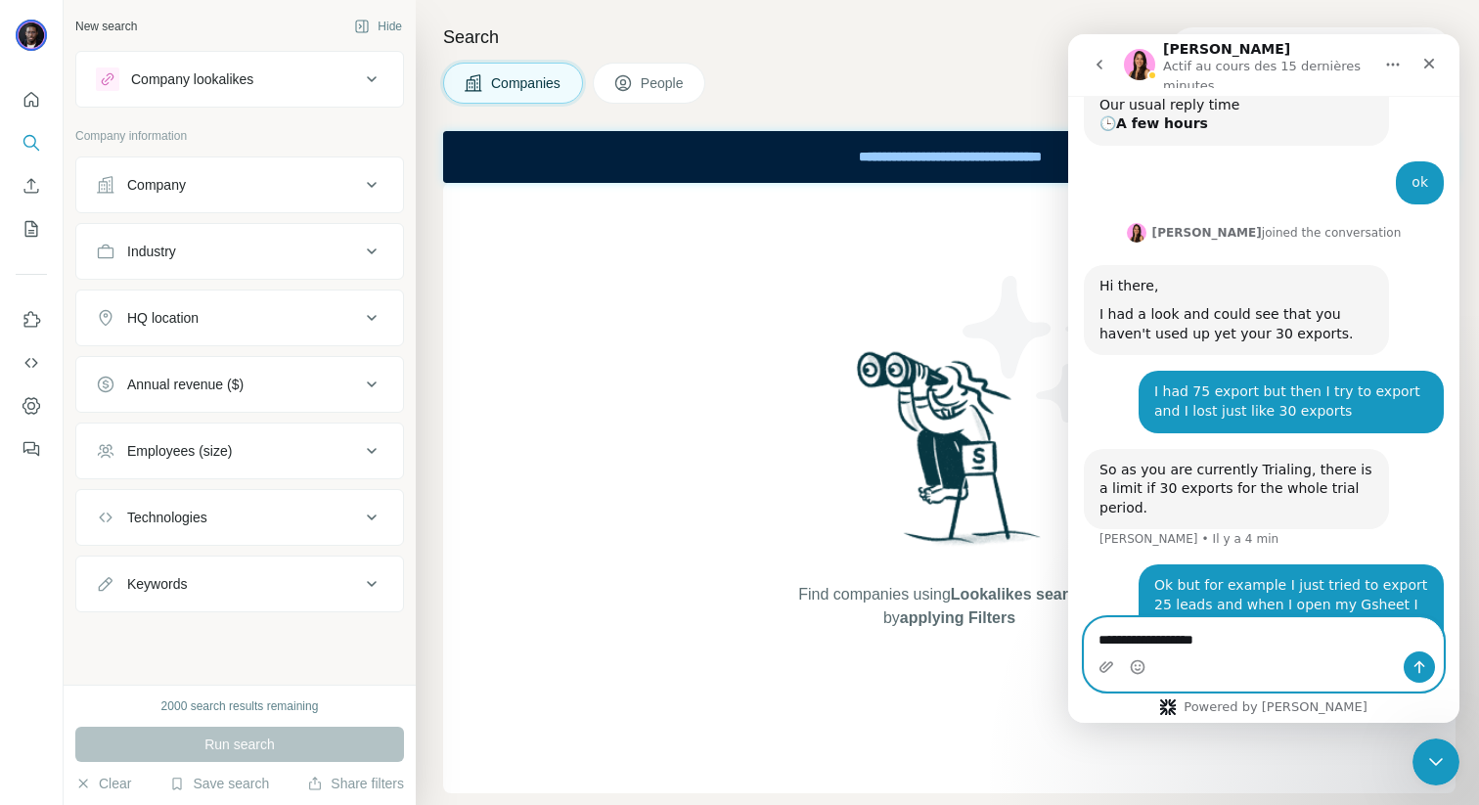
type textarea "**********"
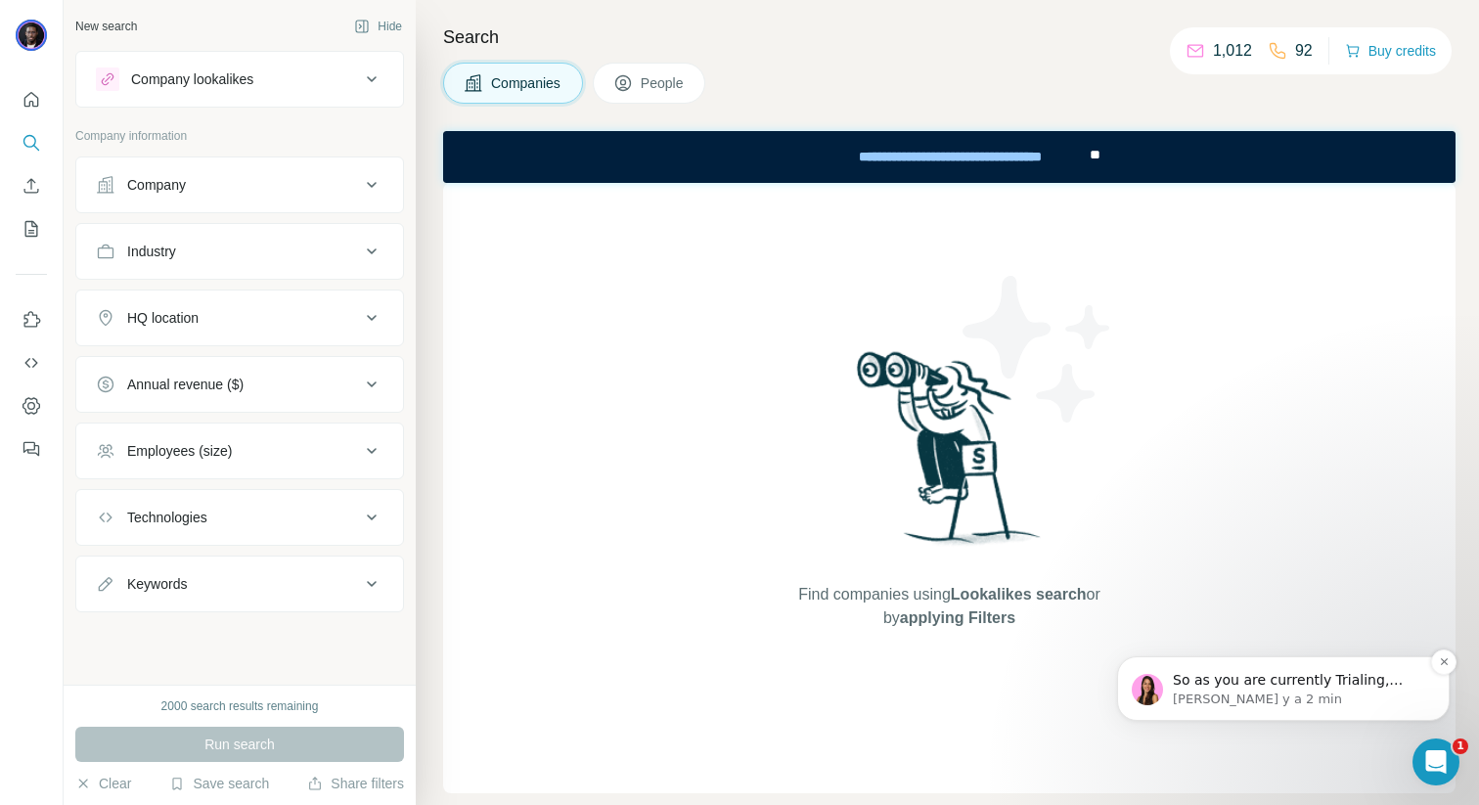
click at [1347, 685] on span "So as you are currently Trialing, there is a limit if 30 exports for the whole …" at bounding box center [1292, 699] width 240 height 55
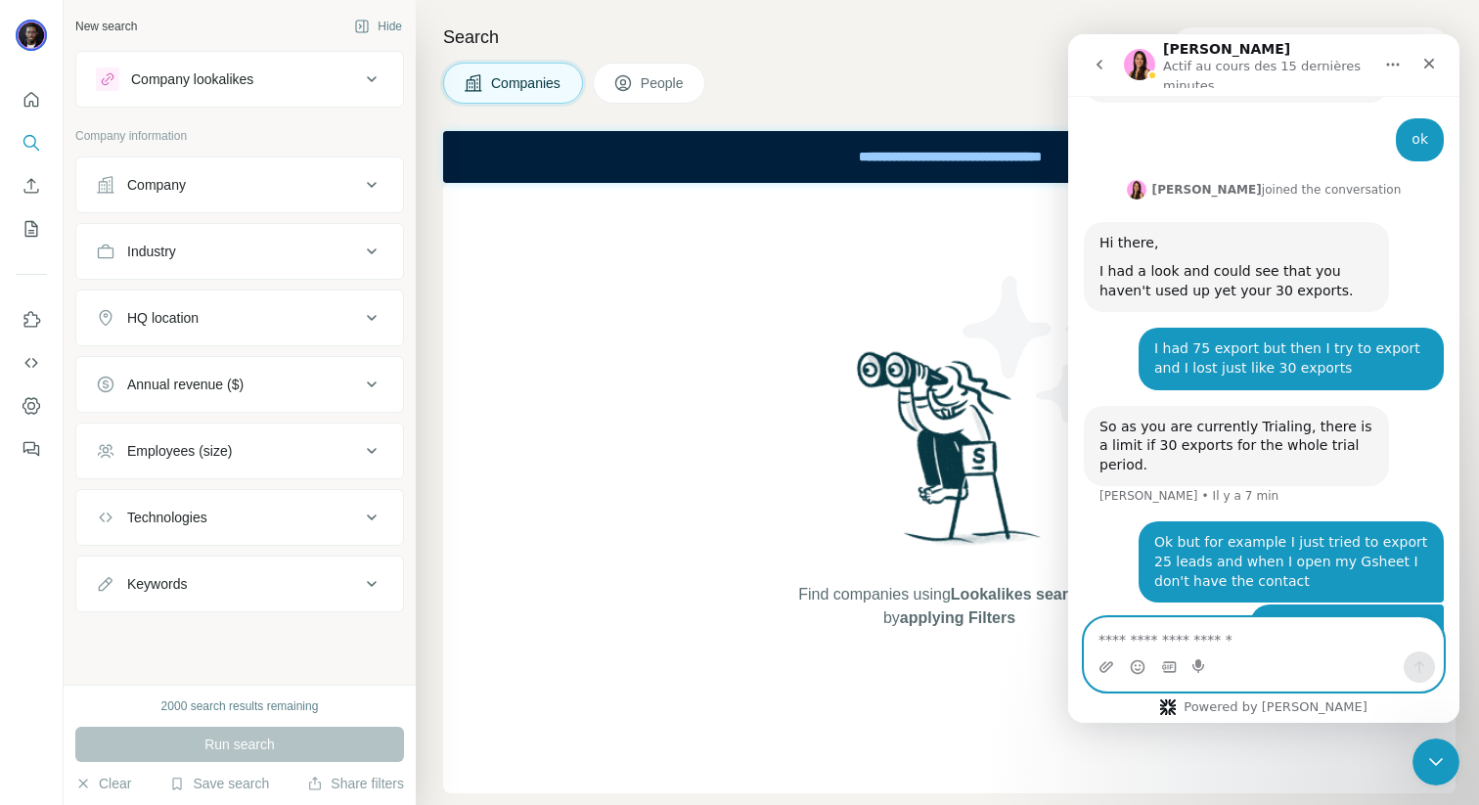
scroll to position [634, 0]
